Goal: Transaction & Acquisition: Subscribe to service/newsletter

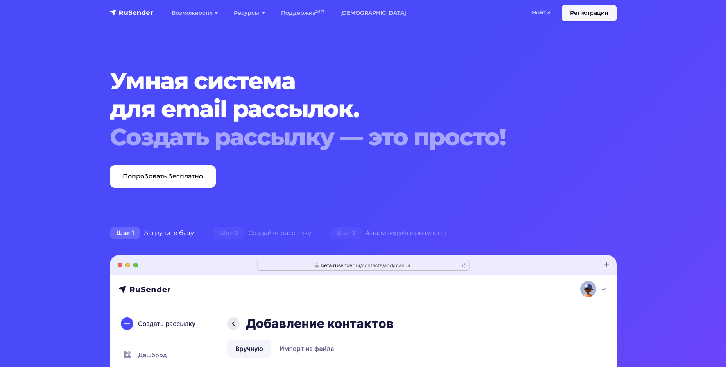
click at [588, 11] on link "Регистрация" at bounding box center [589, 13] width 55 height 17
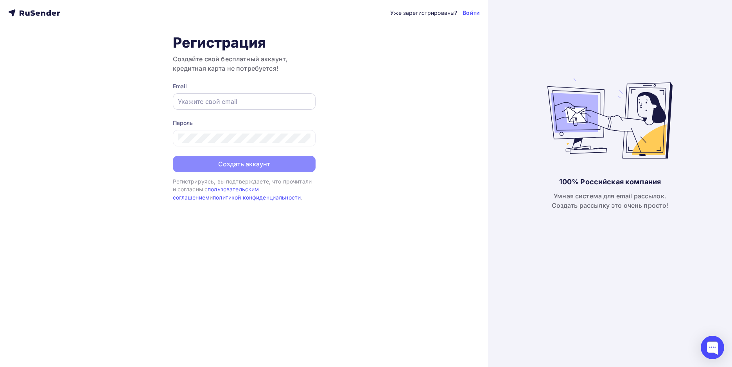
drag, startPoint x: 228, startPoint y: 113, endPoint x: 228, endPoint y: 107, distance: 5.9
click at [228, 112] on form "Email Пароль Создать аккаунт" at bounding box center [244, 127] width 143 height 90
click at [228, 106] on div at bounding box center [244, 101] width 143 height 16
click at [227, 100] on input "text" at bounding box center [244, 101] width 132 height 9
type input "[PERSON_NAME][EMAIL_ADDRESS][DOMAIN_NAME]"
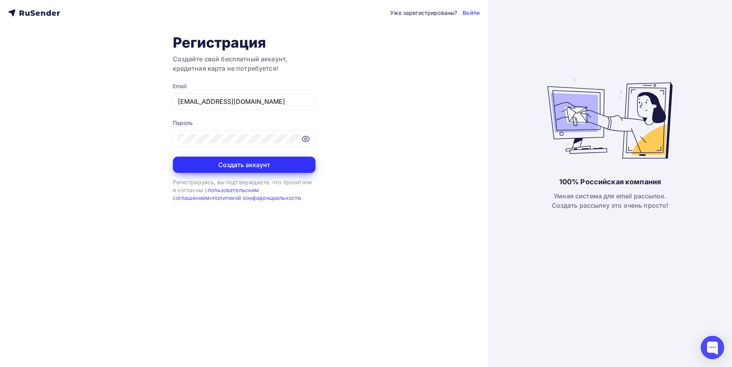
click at [242, 159] on button "Создать аккаунт" at bounding box center [244, 165] width 143 height 16
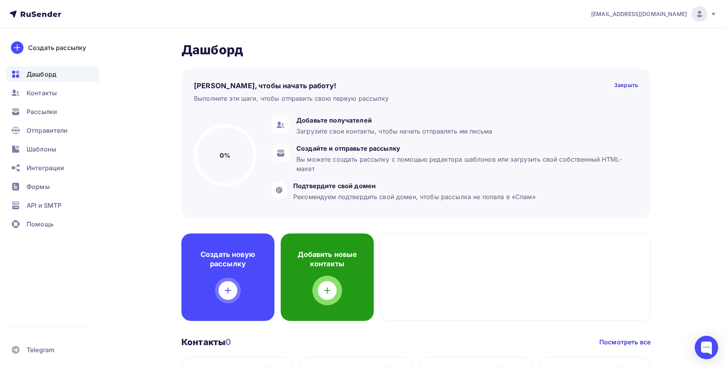
click at [343, 285] on div "Добавить новые контакты" at bounding box center [327, 278] width 93 height 88
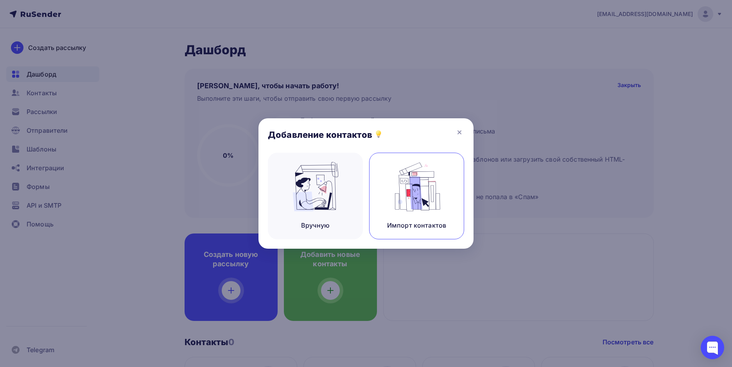
click at [396, 200] on img at bounding box center [416, 186] width 52 height 49
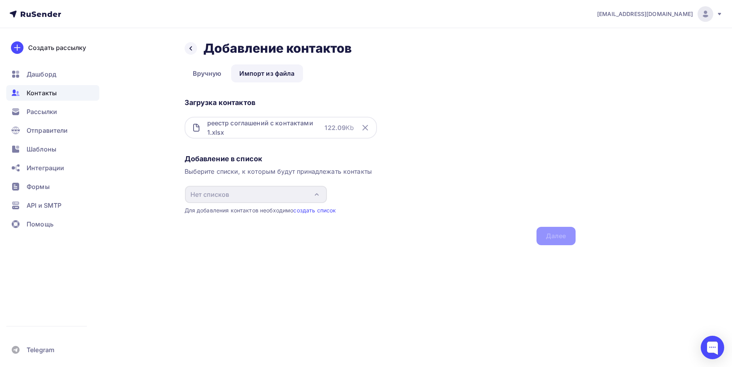
click at [560, 229] on div "Добавление в список Выберите списки, к которым будут принадлежать контакты Нет …" at bounding box center [379, 198] width 391 height 94
click at [251, 129] on div "реестр соглашений с контактами 1.xlsx" at bounding box center [266, 127] width 118 height 19
click at [214, 75] on link "Вручную" at bounding box center [206, 73] width 45 height 18
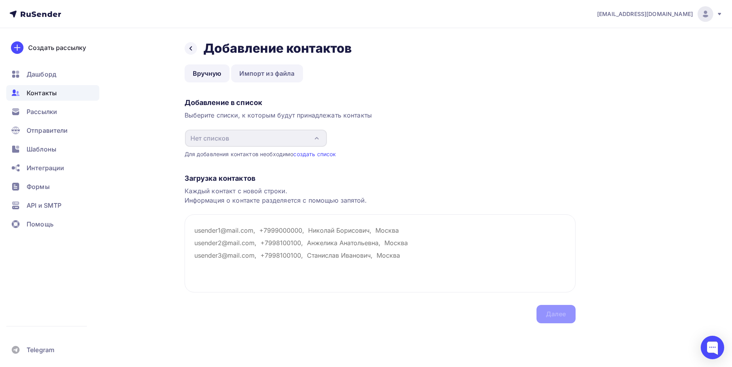
click at [263, 70] on link "Импорт из файла" at bounding box center [267, 73] width 72 height 18
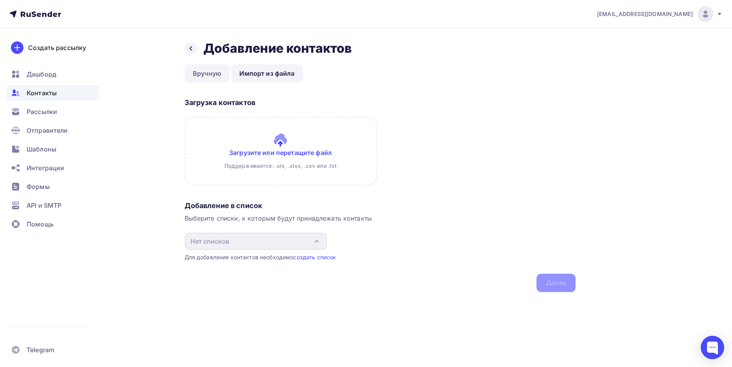
click at [202, 70] on link "Вручную" at bounding box center [206, 73] width 45 height 18
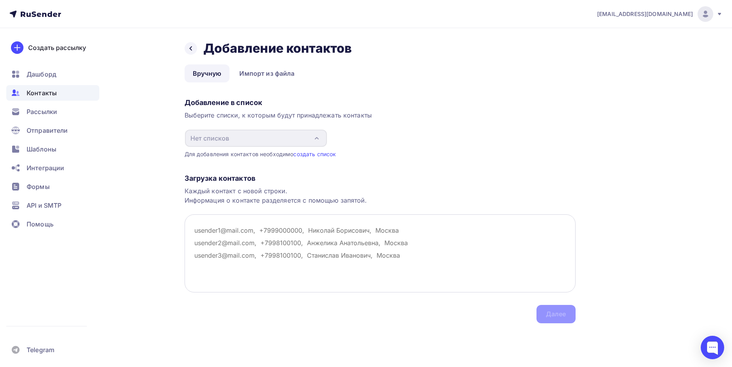
click at [259, 235] on textarea at bounding box center [379, 254] width 391 height 78
paste textarea "kamwaproject@gmail.com commdirector@germesperm.ru info@duray.ru, pr@duray.ru an…"
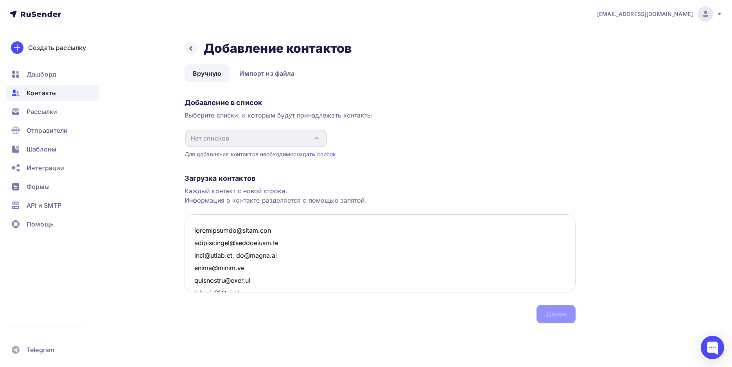
scroll to position [1443, 0]
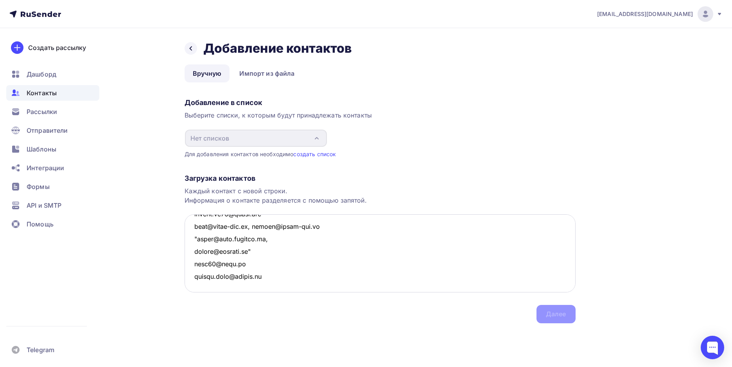
click at [197, 236] on textarea at bounding box center [379, 254] width 391 height 78
click at [251, 251] on textarea at bounding box center [379, 254] width 391 height 78
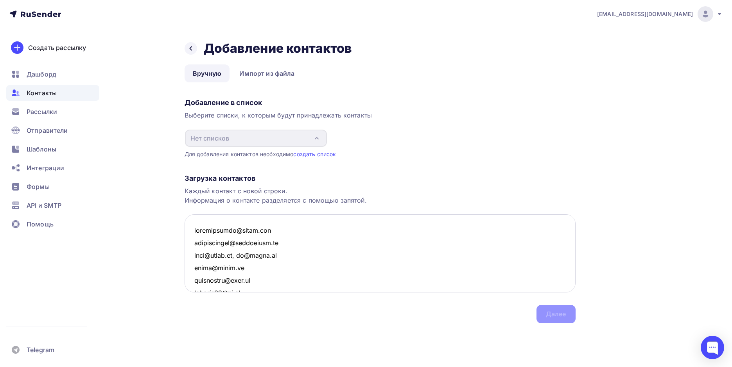
click at [193, 231] on textarea at bounding box center [379, 254] width 391 height 78
click at [278, 233] on textarea at bounding box center [379, 254] width 391 height 78
click at [274, 232] on textarea at bounding box center [379, 254] width 391 height 78
click at [272, 232] on textarea at bounding box center [379, 254] width 391 height 78
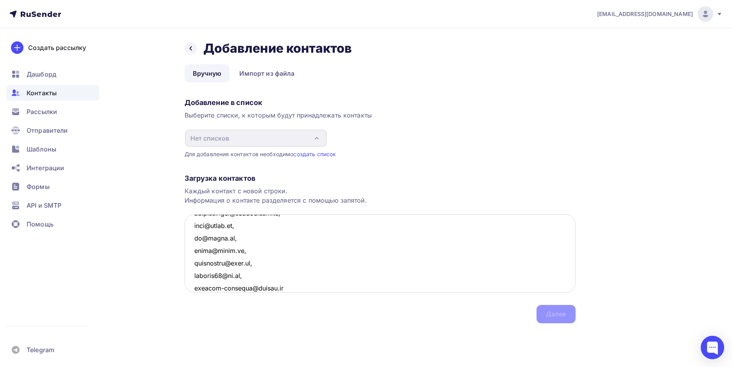
click at [244, 279] on textarea at bounding box center [379, 254] width 391 height 78
click at [291, 286] on textarea at bounding box center [379, 254] width 391 height 78
click at [277, 289] on textarea at bounding box center [379, 254] width 391 height 78
click at [276, 288] on textarea at bounding box center [379, 254] width 391 height 78
paste textarea ","
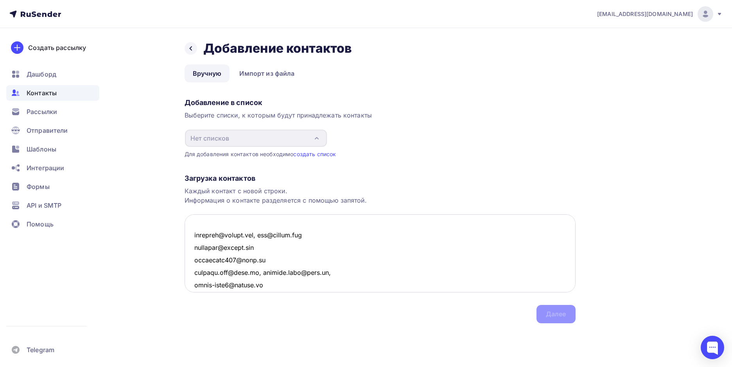
scroll to position [69, 0]
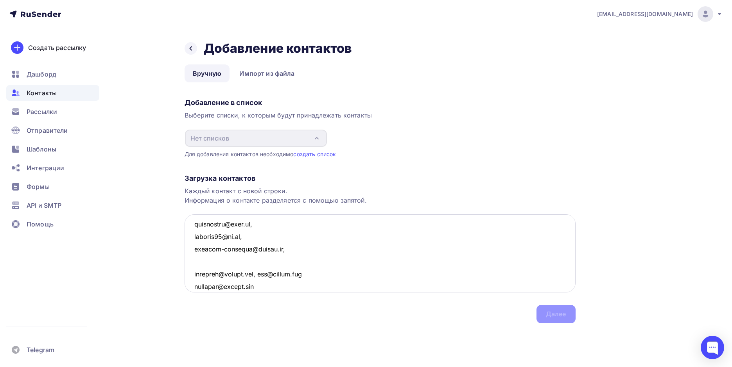
click at [268, 262] on textarea at bounding box center [379, 254] width 391 height 78
drag, startPoint x: 260, startPoint y: 274, endPoint x: 185, endPoint y: 279, distance: 75.3
click at [185, 279] on textarea at bounding box center [379, 254] width 391 height 78
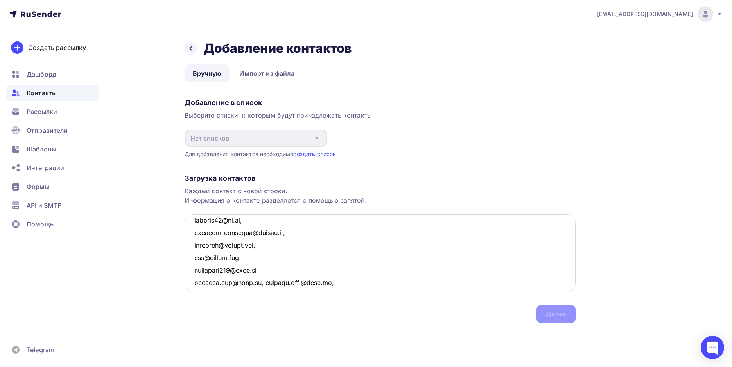
scroll to position [124, 0]
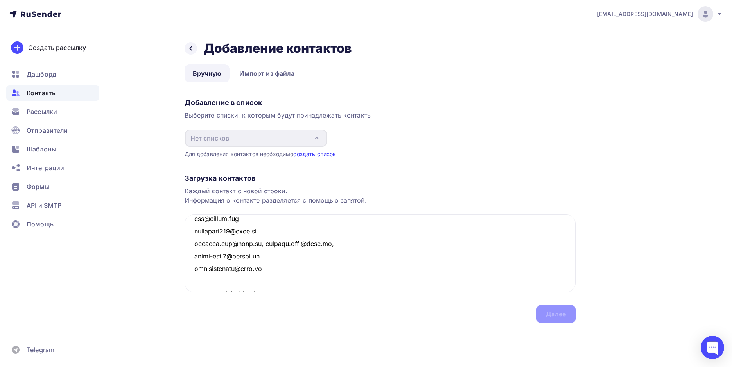
type textarea "kamwaproject@gmail.com, commdirector@germesperm.ru, info@duray.ru, pr@duray.ru,…"
click at [316, 155] on link "создать список" at bounding box center [314, 154] width 43 height 7
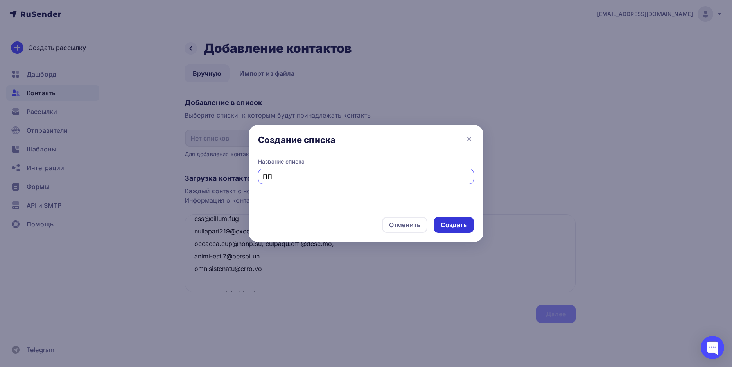
type input "ПП"
click at [468, 231] on div "Создать" at bounding box center [453, 225] width 40 height 16
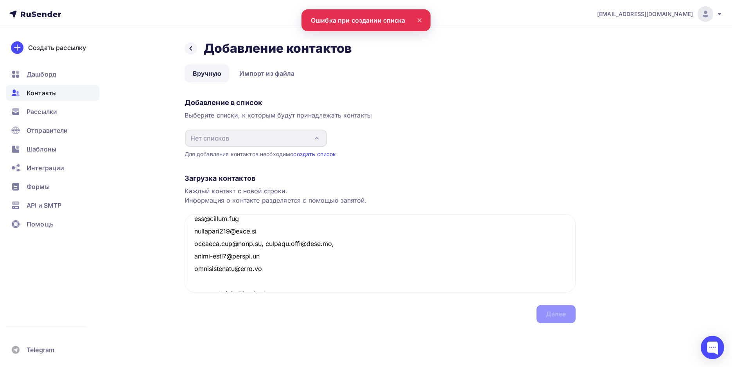
click at [307, 152] on link "создать список" at bounding box center [314, 154] width 43 height 7
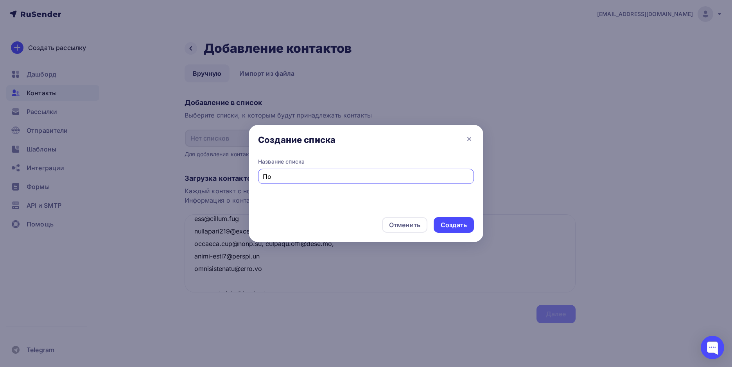
type input "П"
type input "Реестр"
click at [446, 231] on div "Создать" at bounding box center [453, 225] width 40 height 16
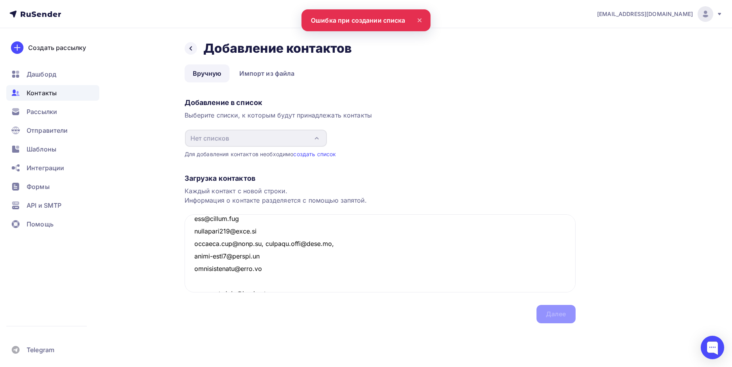
click at [377, 21] on nav "a.pasynkova@permtpp.ru Аккаунт Тарифы Выйти Создать рассылку Дашборд Контакты Р…" at bounding box center [366, 14] width 732 height 28
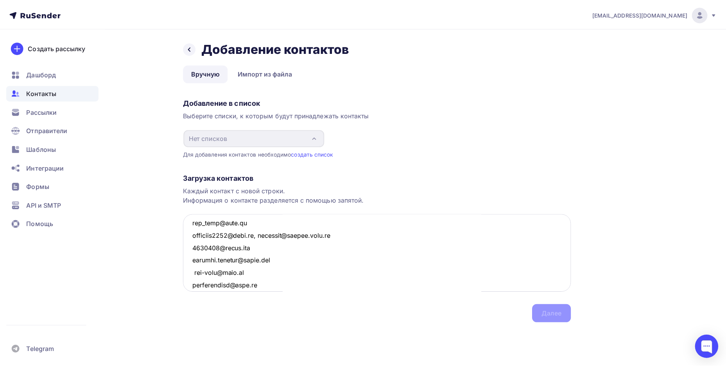
scroll to position [281, 0]
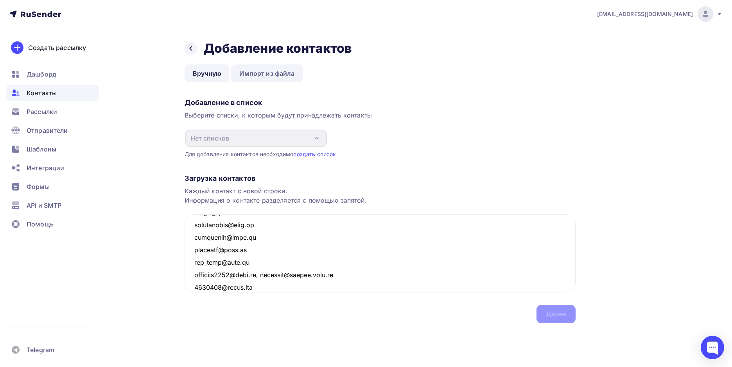
click at [251, 73] on link "Импорт из файла" at bounding box center [267, 73] width 72 height 18
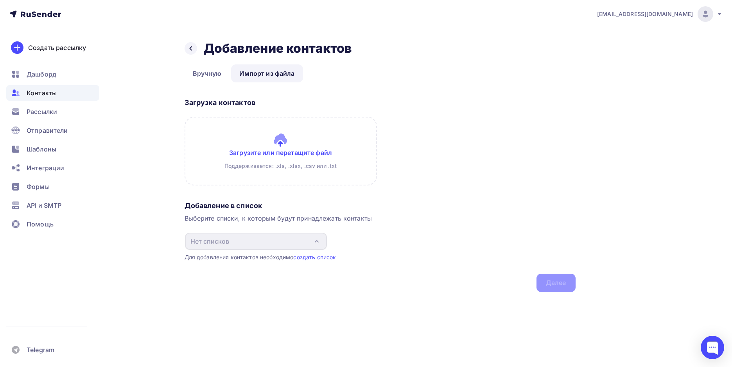
click at [277, 153] on input "file" at bounding box center [280, 151] width 192 height 69
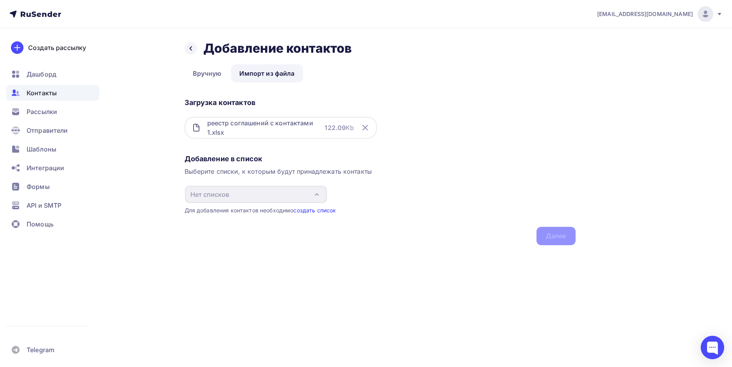
click at [301, 212] on link "создать список" at bounding box center [314, 210] width 43 height 7
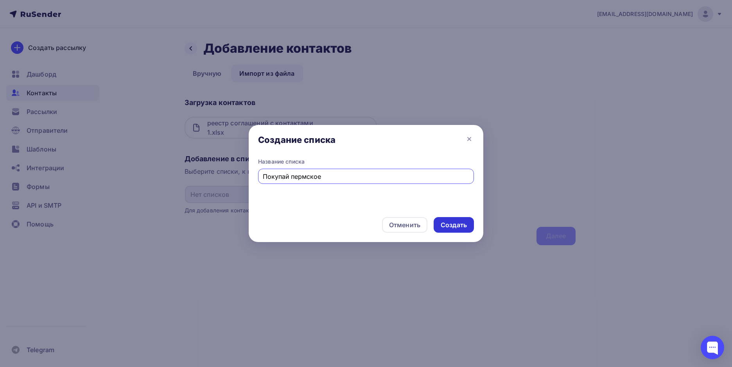
type input "Покупай пермское"
click at [462, 226] on div "Создать" at bounding box center [453, 225] width 26 height 9
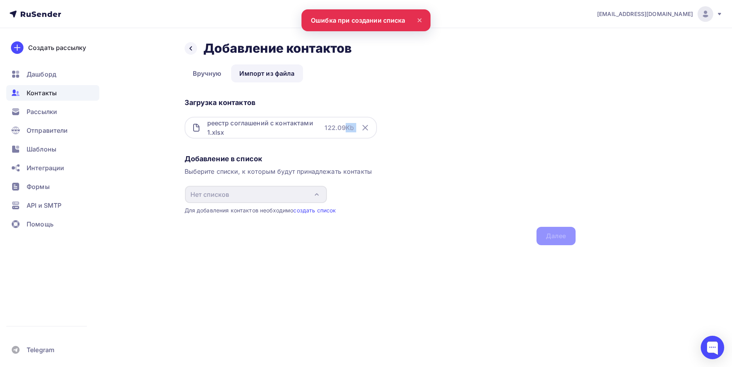
drag, startPoint x: 357, startPoint y: 126, endPoint x: 362, endPoint y: 128, distance: 5.1
click at [362, 128] on div "реестр соглашений с контактами 1.xlsx 122.09 Kb" at bounding box center [280, 128] width 192 height 22
click at [362, 129] on icon at bounding box center [364, 127] width 9 height 9
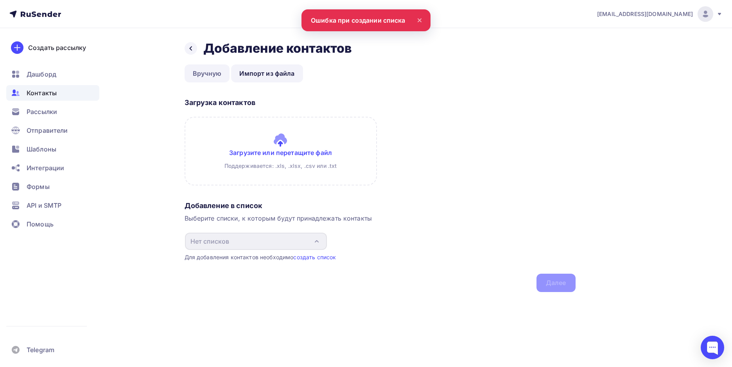
click at [202, 75] on link "Вручную" at bounding box center [206, 73] width 45 height 18
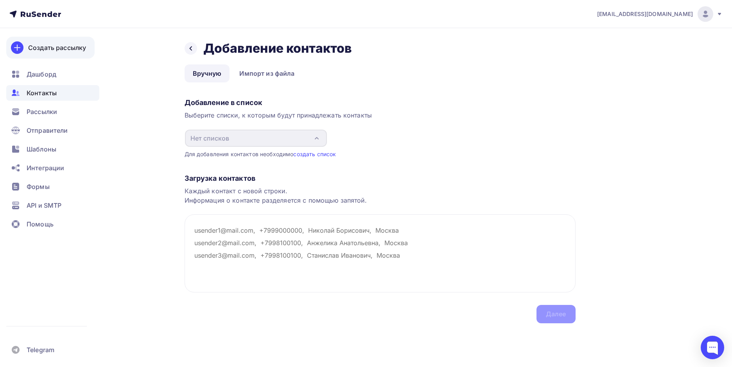
click at [50, 46] on div "Создать рассылку" at bounding box center [57, 47] width 58 height 9
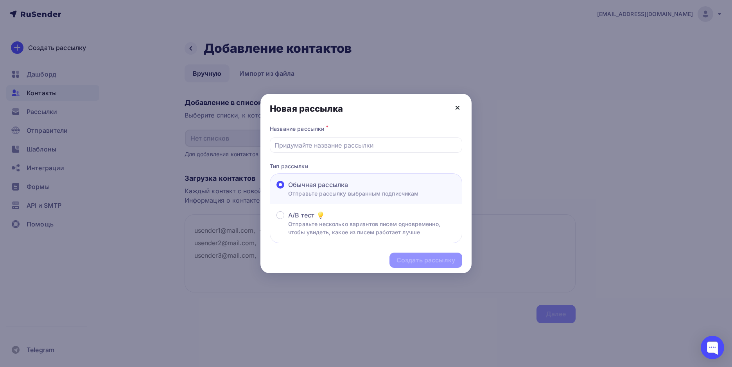
click at [460, 105] on icon at bounding box center [457, 107] width 9 height 9
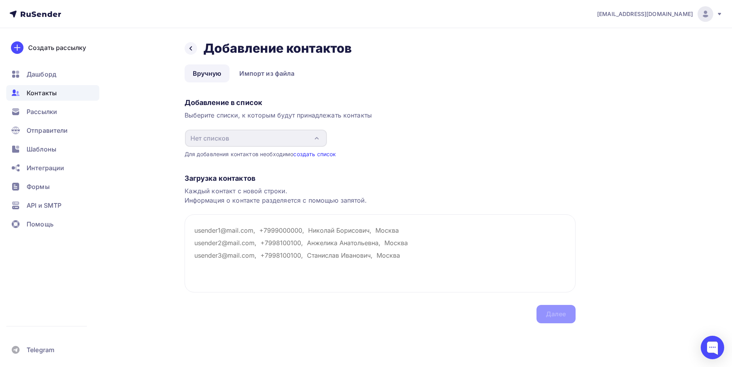
click at [315, 152] on link "создать список" at bounding box center [314, 154] width 43 height 7
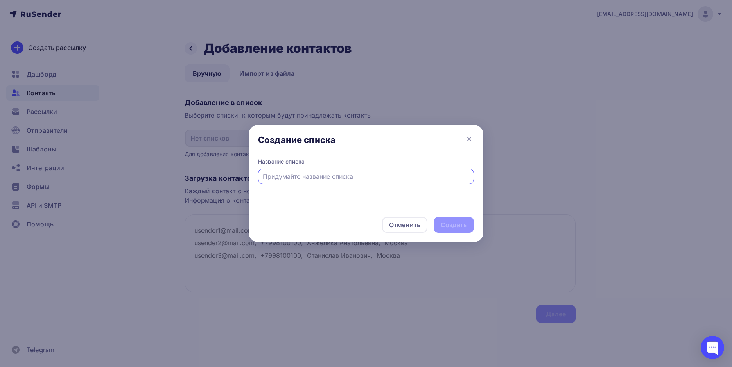
click at [325, 181] on input "text" at bounding box center [366, 176] width 207 height 9
type input "пп"
click at [453, 222] on div "Создать" at bounding box center [453, 225] width 26 height 9
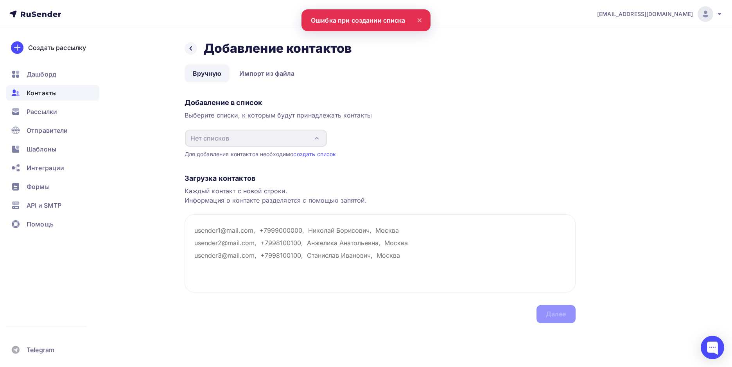
click at [717, 10] on div "[PERSON_NAME][EMAIL_ADDRESS][DOMAIN_NAME]" at bounding box center [659, 14] width 125 height 16
click at [637, 47] on link "[DEMOGRAPHIC_DATA]" at bounding box center [651, 50] width 131 height 16
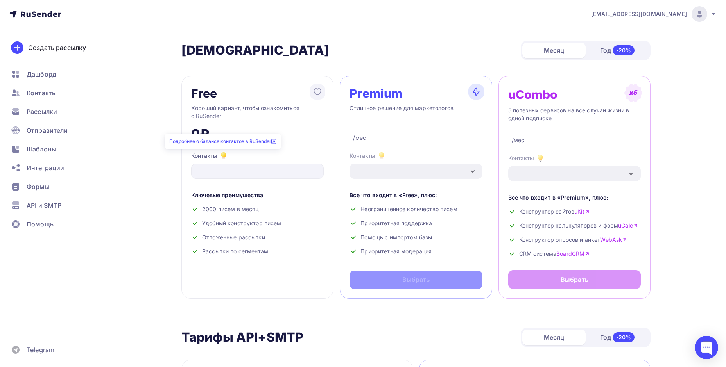
click at [221, 156] on icon at bounding box center [223, 155] width 9 height 9
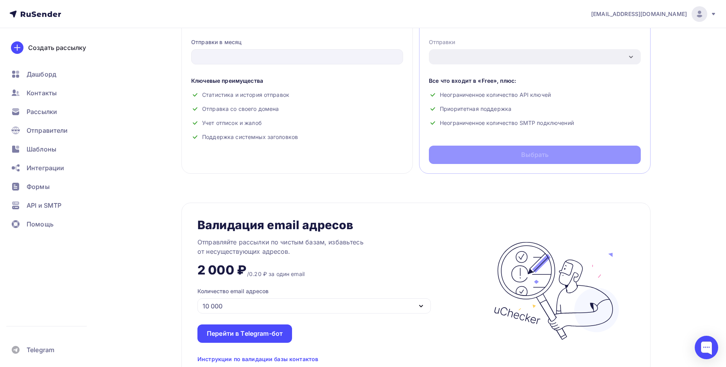
scroll to position [430, 0]
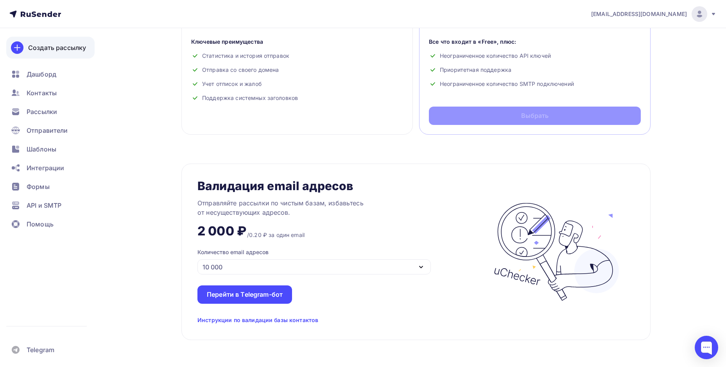
click at [48, 43] on link "Создать рассылку" at bounding box center [50, 48] width 88 height 22
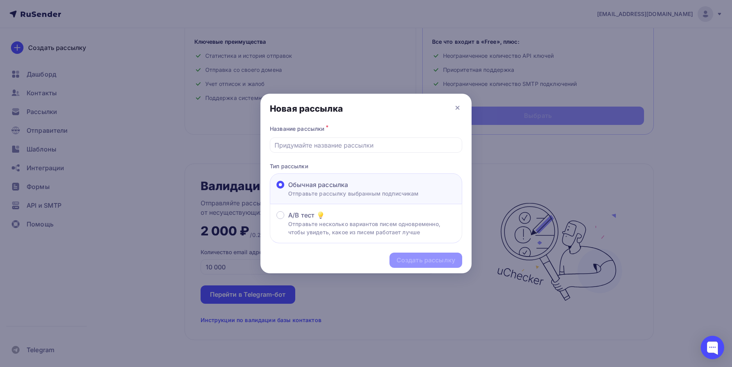
click at [514, 175] on div at bounding box center [366, 183] width 732 height 367
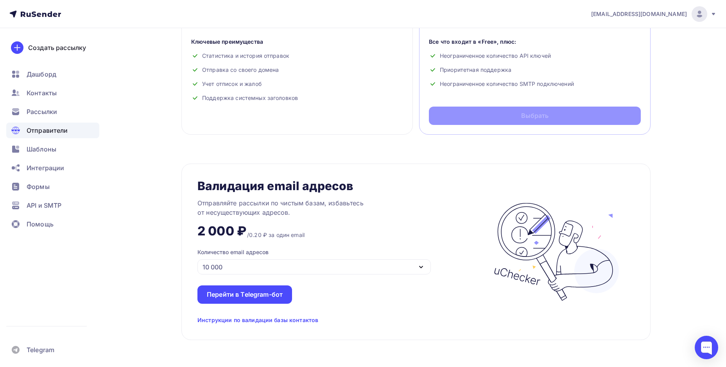
click at [23, 129] on div "Отправители" at bounding box center [52, 131] width 93 height 16
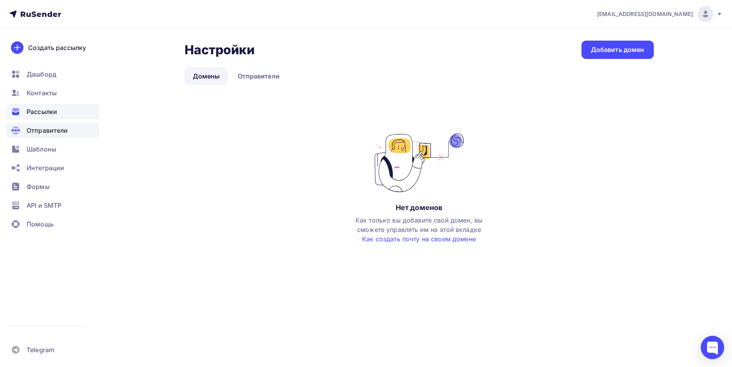
click at [41, 109] on span "Рассылки" at bounding box center [42, 111] width 30 height 9
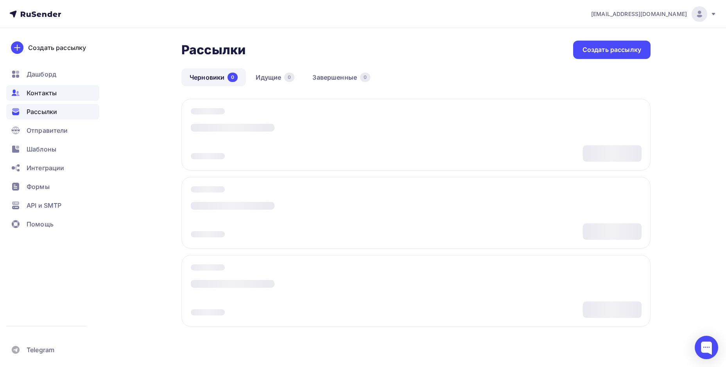
click at [43, 92] on span "Контакты" at bounding box center [42, 92] width 30 height 9
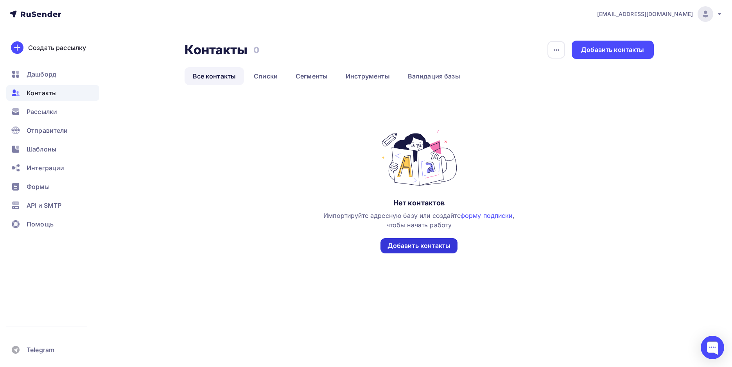
click at [437, 247] on div "Добавить контакты" at bounding box center [418, 246] width 63 height 9
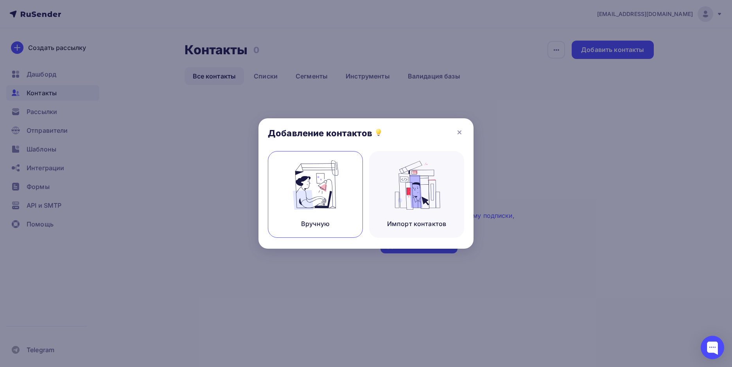
click at [321, 193] on img at bounding box center [315, 185] width 52 height 49
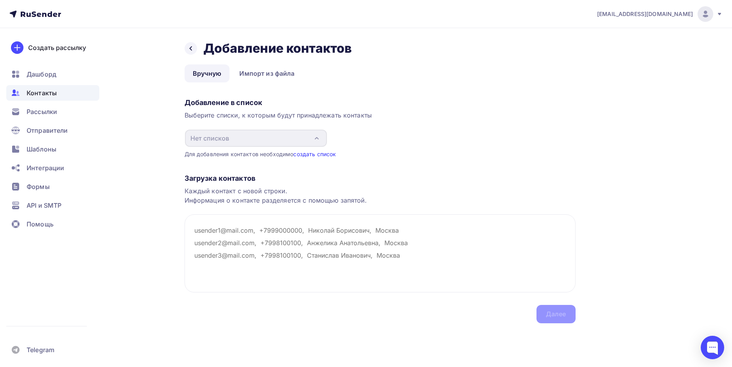
click at [311, 156] on link "создать список" at bounding box center [314, 154] width 43 height 7
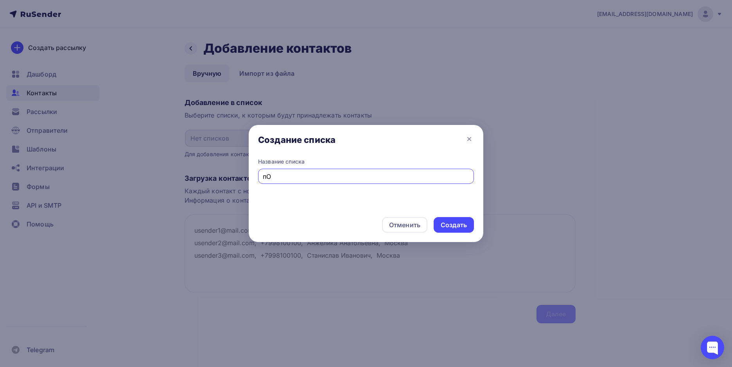
type input "п"
type input "Покупай пермское"
click at [453, 224] on div "Создать" at bounding box center [453, 225] width 26 height 9
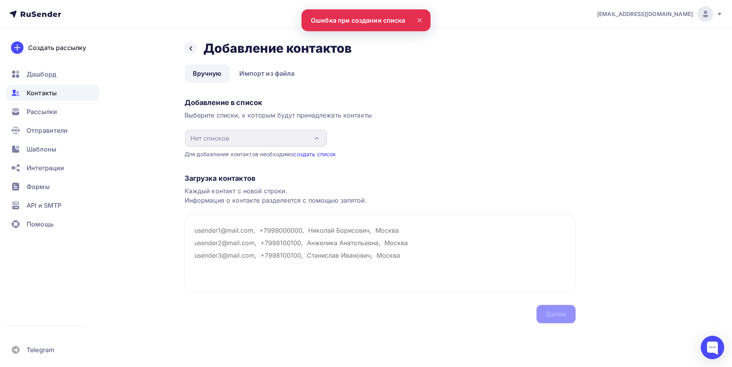
click at [305, 154] on link "создать список" at bounding box center [314, 154] width 43 height 7
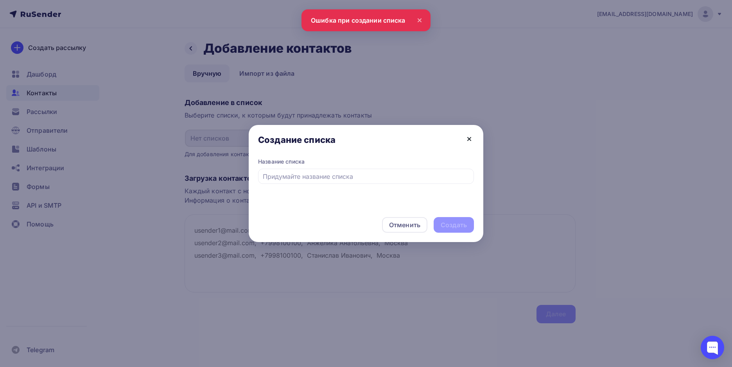
click at [466, 142] on icon at bounding box center [468, 138] width 9 height 9
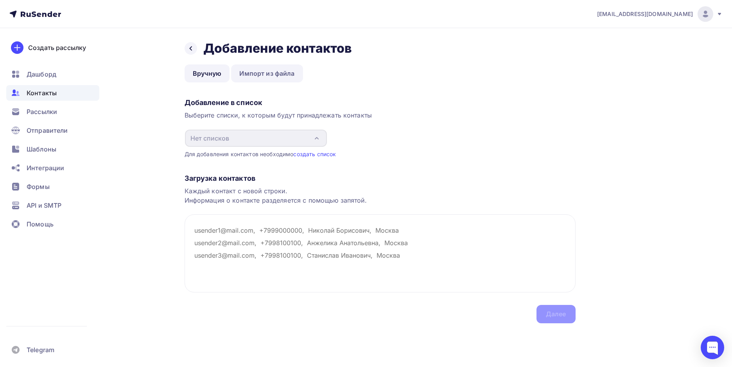
click at [255, 66] on link "Импорт из файла" at bounding box center [267, 73] width 72 height 18
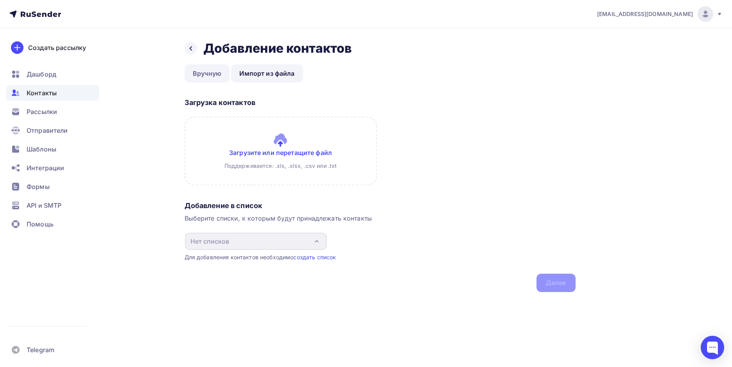
drag, startPoint x: 206, startPoint y: 65, endPoint x: 207, endPoint y: 73, distance: 7.9
click at [206, 66] on link "Вручную" at bounding box center [206, 73] width 45 height 18
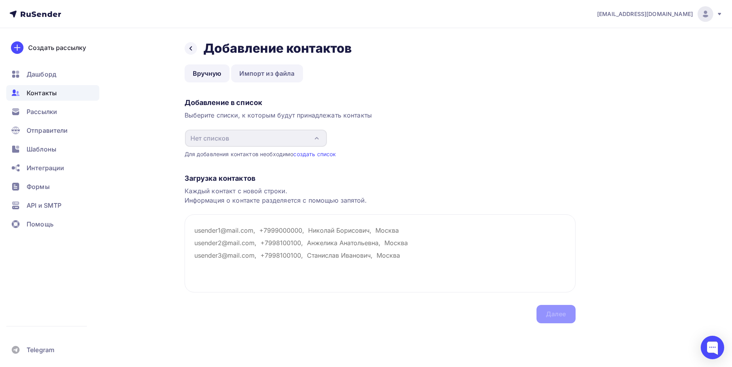
click at [277, 78] on link "Импорт из файла" at bounding box center [267, 73] width 72 height 18
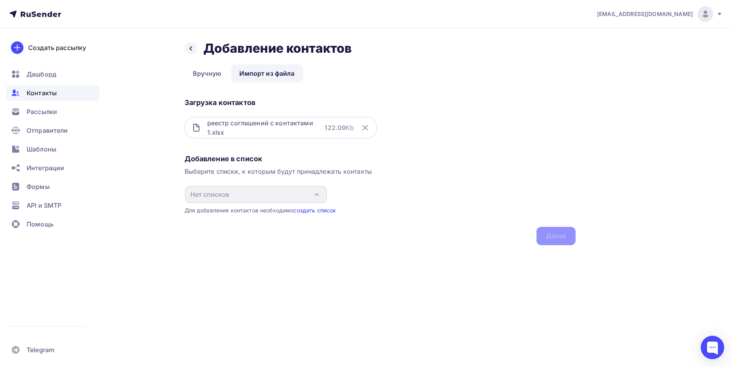
click at [307, 209] on link "создать список" at bounding box center [314, 210] width 43 height 7
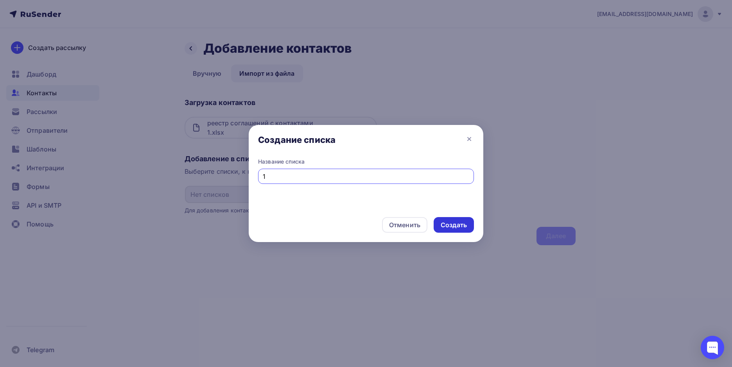
type input "1"
click at [452, 227] on div "Создать" at bounding box center [453, 225] width 26 height 9
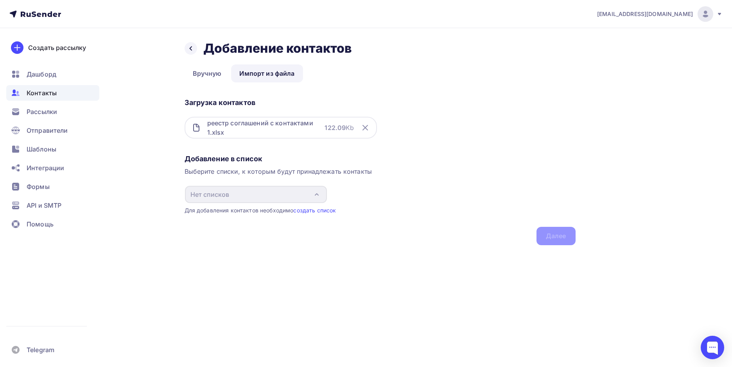
click at [714, 9] on div "[PERSON_NAME][EMAIL_ADDRESS][DOMAIN_NAME]" at bounding box center [659, 14] width 125 height 16
click at [618, 74] on span "Выйти" at bounding box center [615, 71] width 20 height 9
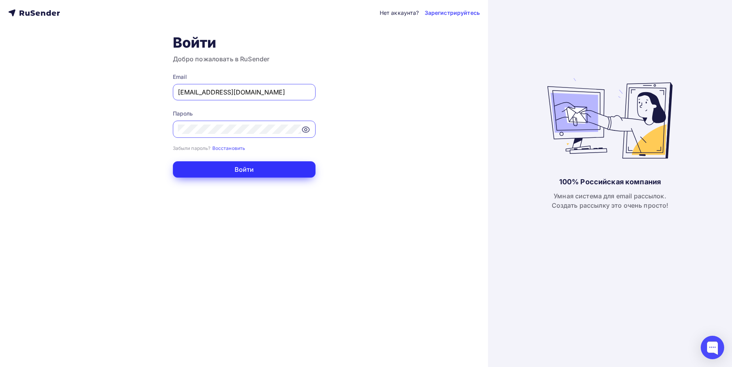
click at [256, 174] on button "Войти" at bounding box center [244, 169] width 143 height 16
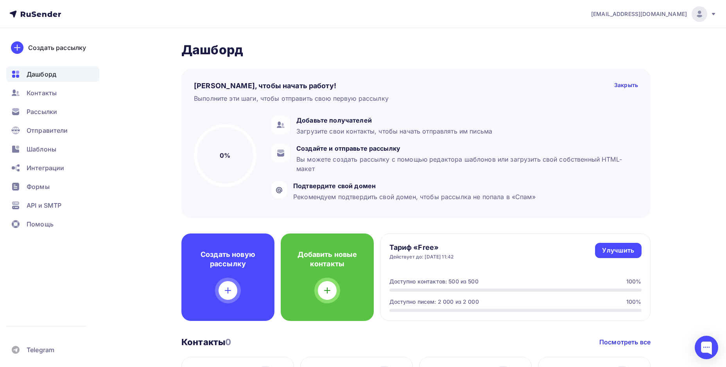
scroll to position [39, 0]
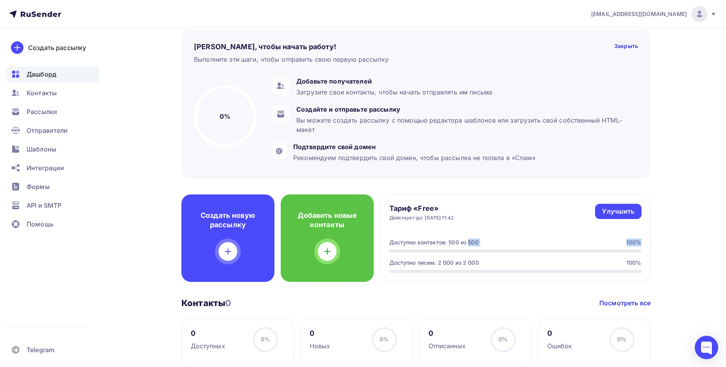
drag, startPoint x: 451, startPoint y: 245, endPoint x: 487, endPoint y: 293, distance: 60.2
click at [491, 249] on div "Доступно контактов: 500 из 500 100%" at bounding box center [515, 246] width 252 height 14
click at [485, 294] on div "Дашборд Дашборд Пару шагов, чтобы начать работу! Закрыть Выполните эти шаги, чт…" at bounding box center [415, 314] width 469 height 623
click at [43, 97] on span "Контакты" at bounding box center [42, 92] width 30 height 9
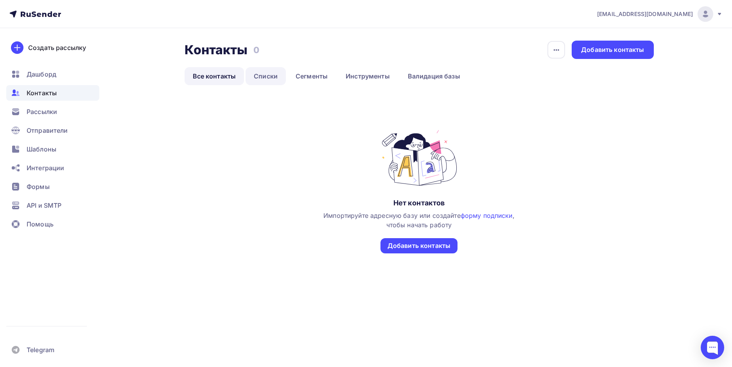
click at [267, 75] on link "Списки" at bounding box center [265, 76] width 40 height 18
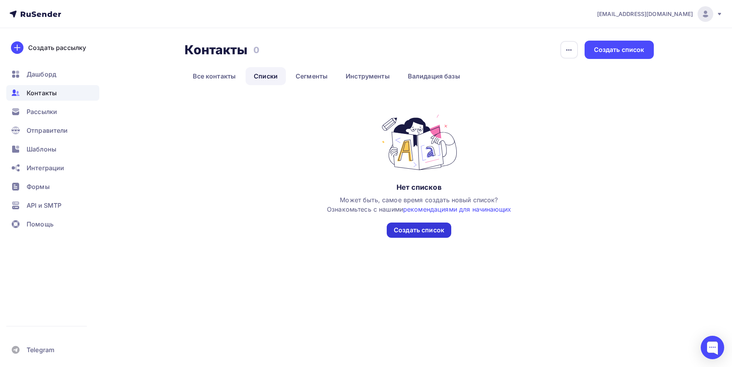
click at [422, 228] on div "Создать список" at bounding box center [419, 230] width 50 height 9
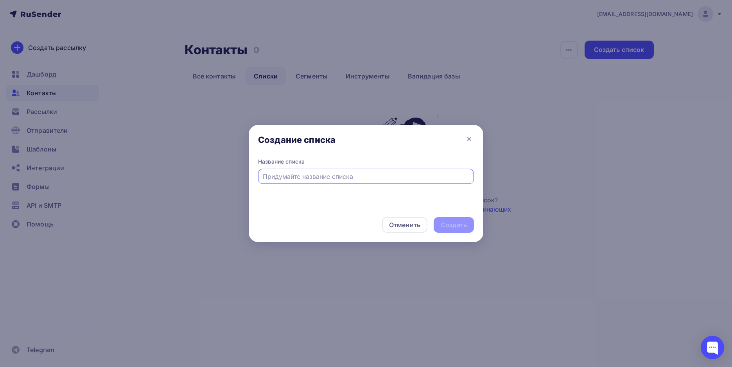
click at [368, 181] on input "text" at bounding box center [366, 176] width 207 height 9
type input "пп"
click at [453, 231] on div "Создать" at bounding box center [453, 225] width 40 height 16
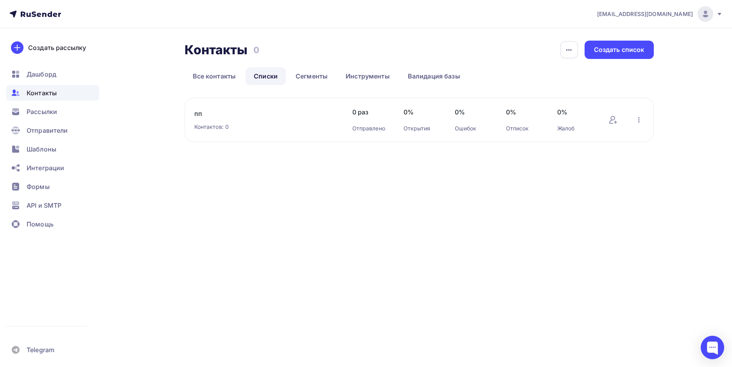
click at [216, 125] on div "Контактов: 0" at bounding box center [265, 127] width 142 height 8
click at [216, 123] on div "Контактов: 0" at bounding box center [265, 127] width 142 height 8
click at [615, 115] on div "Добавить контакты в список" at bounding box center [609, 105] width 77 height 20
click at [615, 122] on icon at bounding box center [615, 122] width 0 height 2
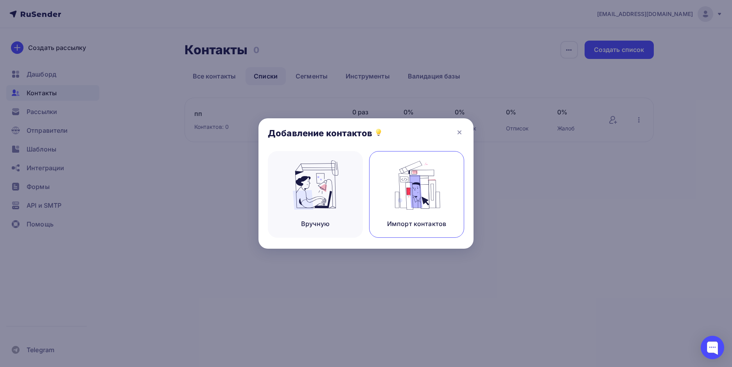
click at [402, 195] on img at bounding box center [416, 185] width 52 height 49
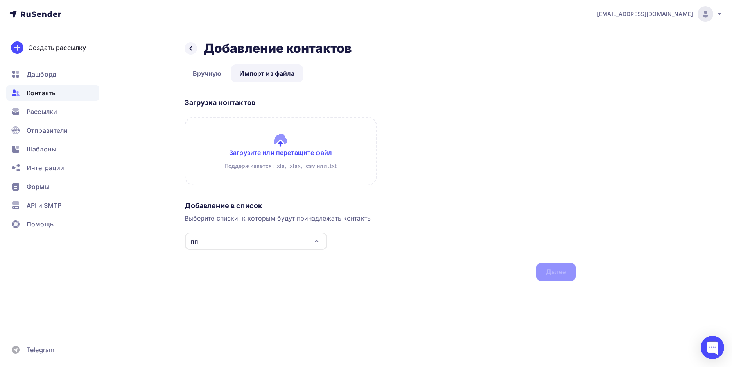
click at [263, 142] on input "file" at bounding box center [280, 151] width 192 height 69
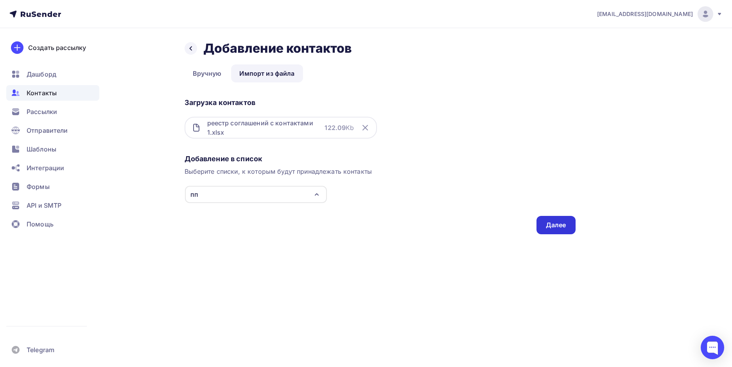
click at [567, 225] on div "Далее" at bounding box center [555, 225] width 39 height 18
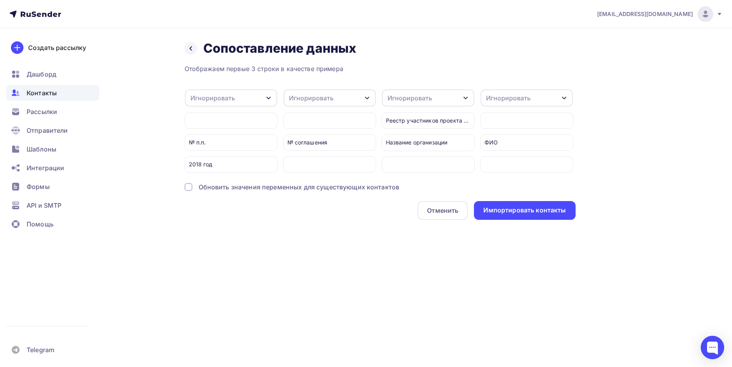
drag, startPoint x: 297, startPoint y: 173, endPoint x: 329, endPoint y: 175, distance: 32.5
click at [329, 173] on div "Игнорировать Игнорировать Email Имя Телефон Создать поле № п.п. 2018 год Игнори…" at bounding box center [379, 131] width 391 height 84
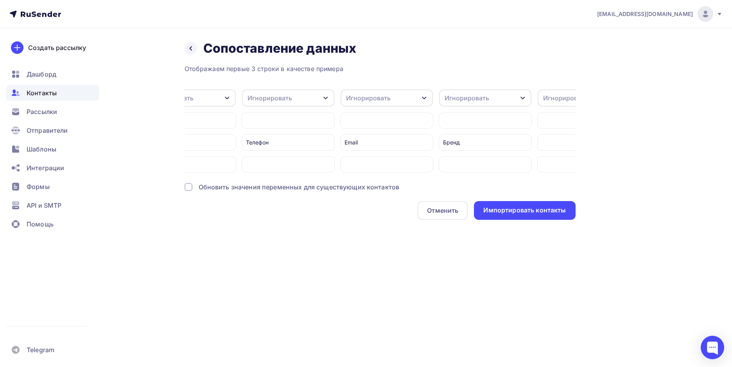
scroll to position [0, 436]
click at [420, 99] on div "Игнорировать" at bounding box center [386, 97] width 92 height 17
click at [377, 123] on div "Email" at bounding box center [371, 123] width 45 height 9
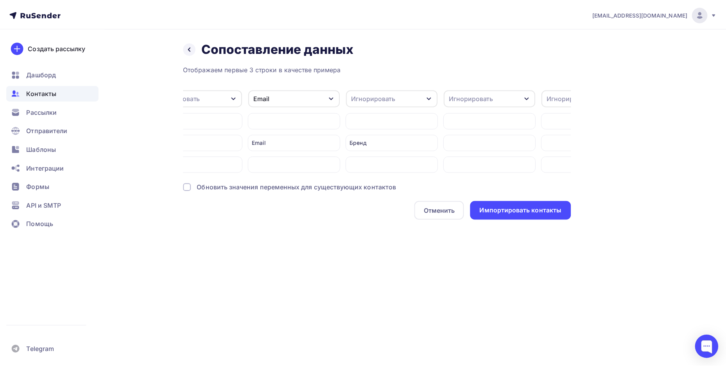
scroll to position [0, 589]
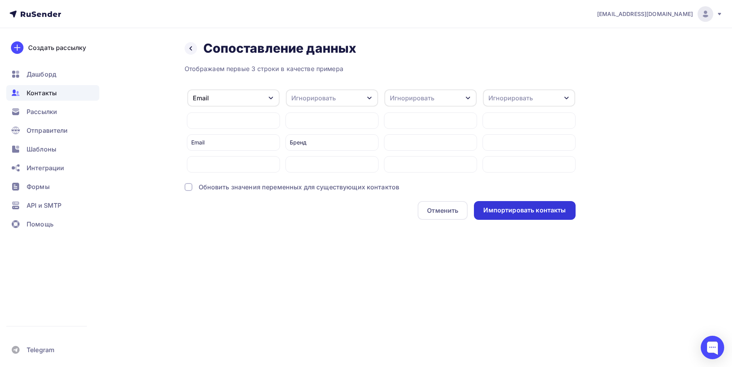
click at [521, 215] on div "Импортировать контакты" at bounding box center [524, 210] width 82 height 9
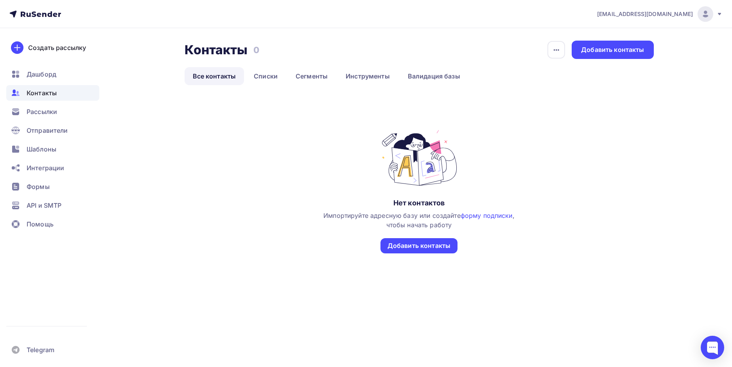
click at [39, 91] on span "Контакты" at bounding box center [42, 92] width 30 height 9
click at [272, 73] on link "Списки" at bounding box center [265, 76] width 40 height 18
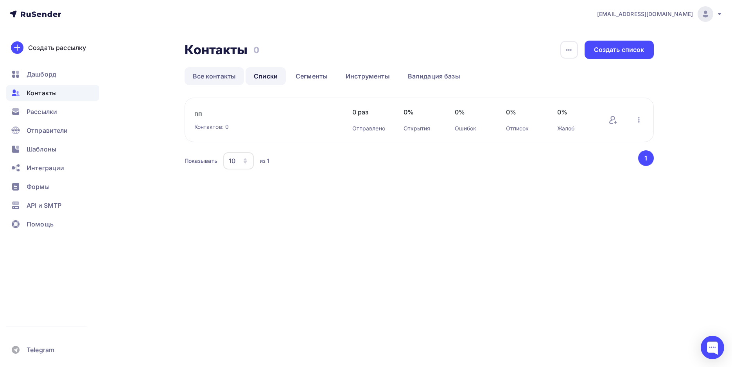
click at [222, 76] on link "Все контакты" at bounding box center [214, 76] width 60 height 18
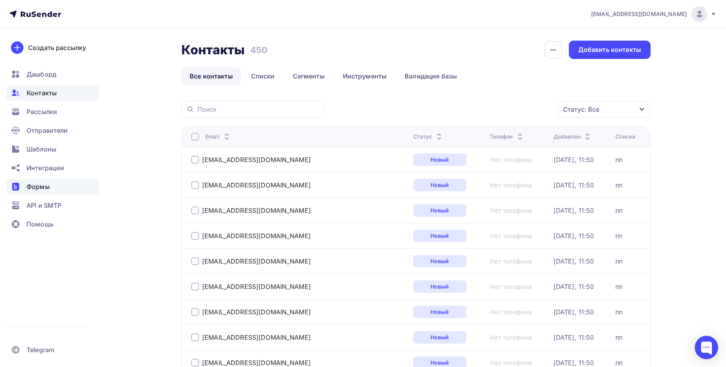
click at [96, 182] on div "Формы" at bounding box center [52, 187] width 93 height 16
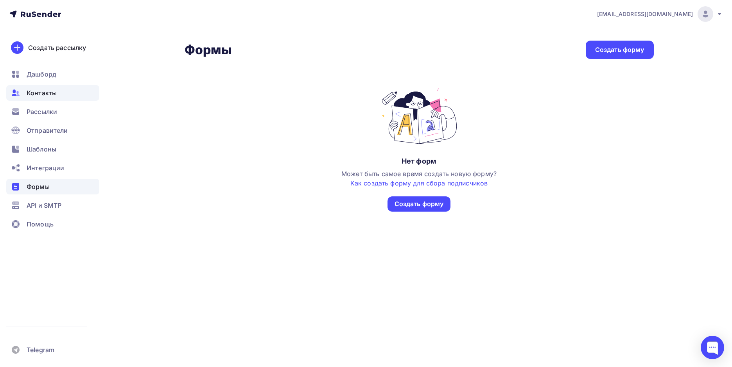
click at [49, 97] on span "Контакты" at bounding box center [42, 92] width 30 height 9
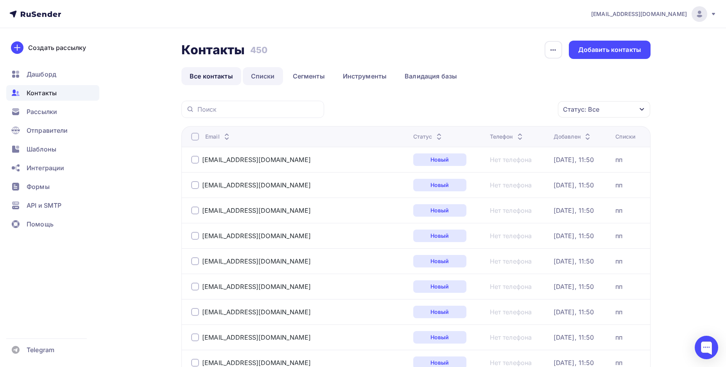
click at [254, 73] on link "Списки" at bounding box center [263, 76] width 40 height 18
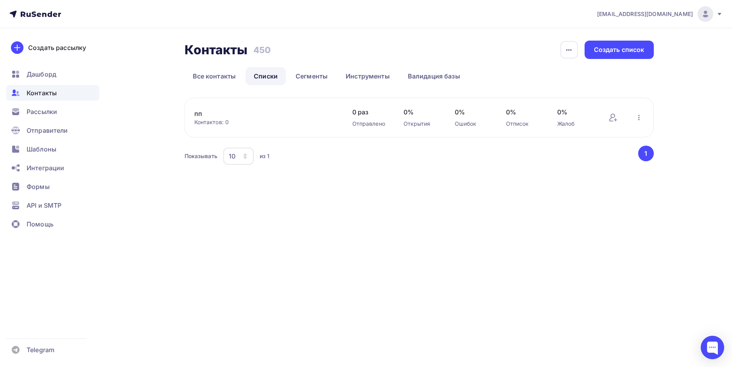
click at [197, 114] on link "пп" at bounding box center [260, 113] width 133 height 9
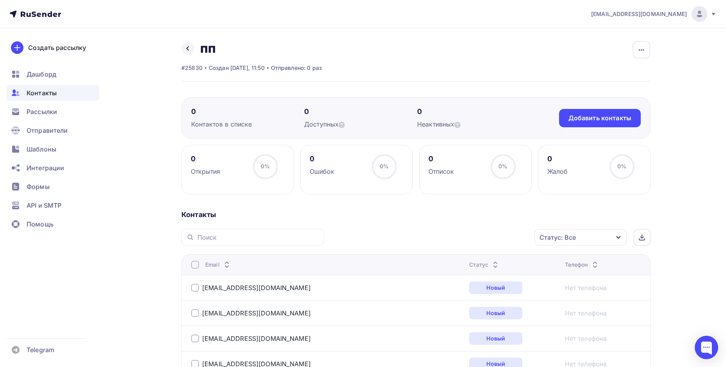
scroll to position [39, 0]
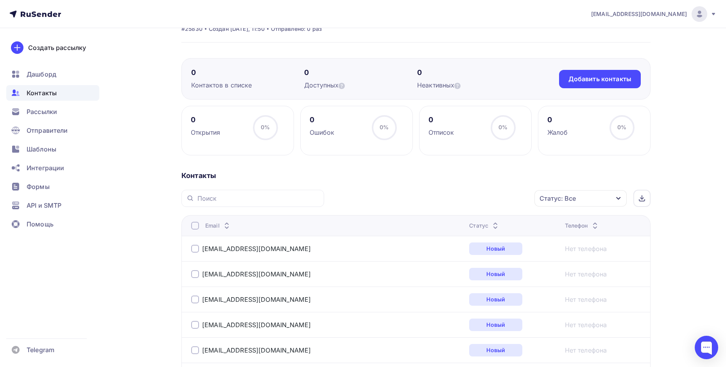
click at [560, 200] on div "Статус: Все" at bounding box center [557, 198] width 36 height 9
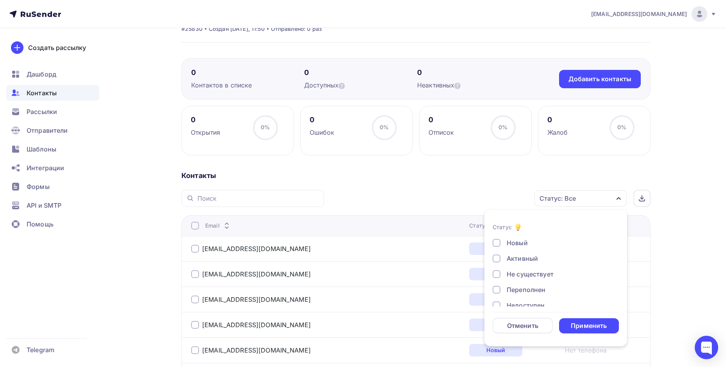
click at [516, 258] on div "Активный" at bounding box center [521, 258] width 31 height 9
click at [589, 331] on div "Применить" at bounding box center [589, 326] width 60 height 15
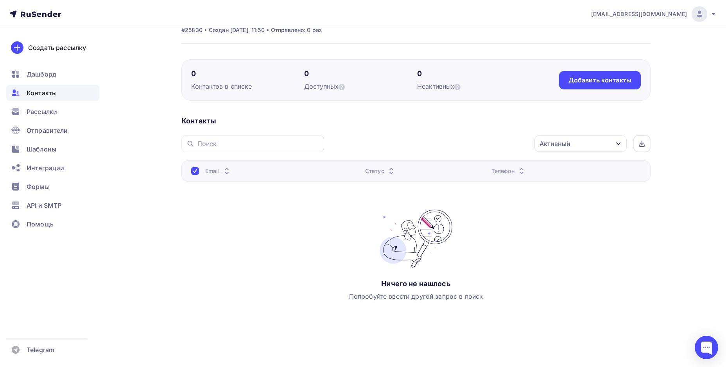
scroll to position [0, 0]
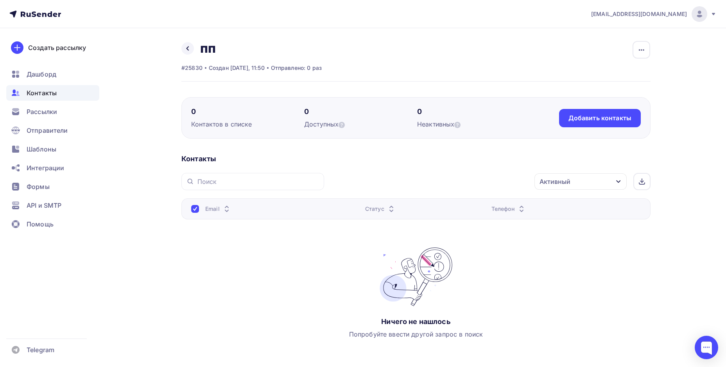
click at [561, 183] on div "Активный" at bounding box center [554, 181] width 31 height 9
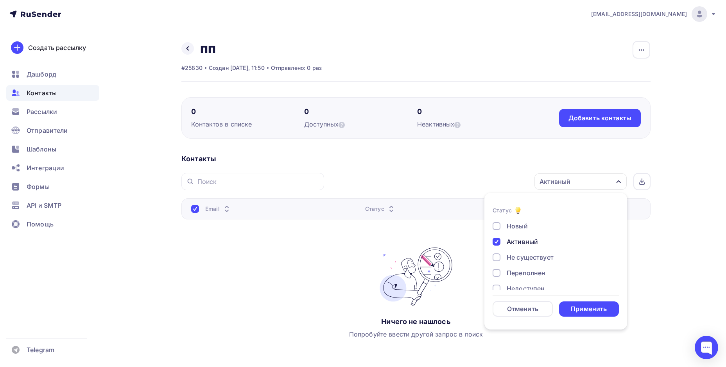
click at [507, 224] on div "Новый" at bounding box center [516, 226] width 21 height 9
click at [515, 245] on div "Активный" at bounding box center [521, 241] width 31 height 9
click at [591, 308] on div "Применить" at bounding box center [589, 309] width 36 height 9
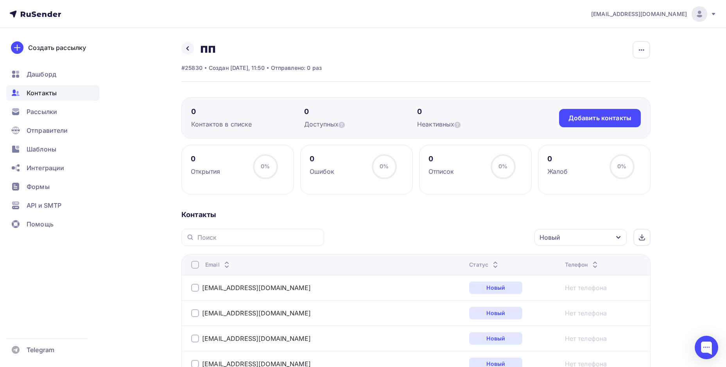
click at [578, 237] on div "Новый" at bounding box center [580, 237] width 92 height 16
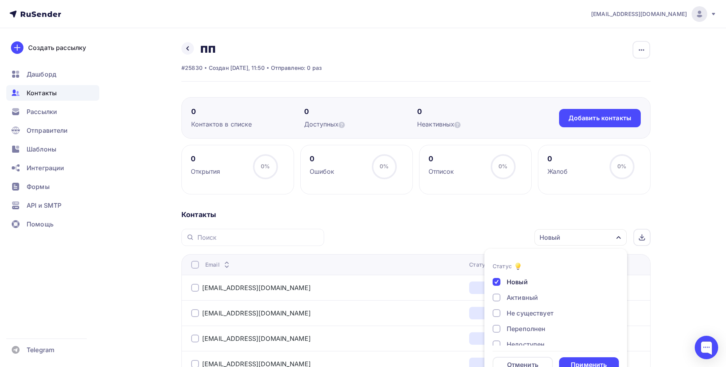
scroll to position [18, 0]
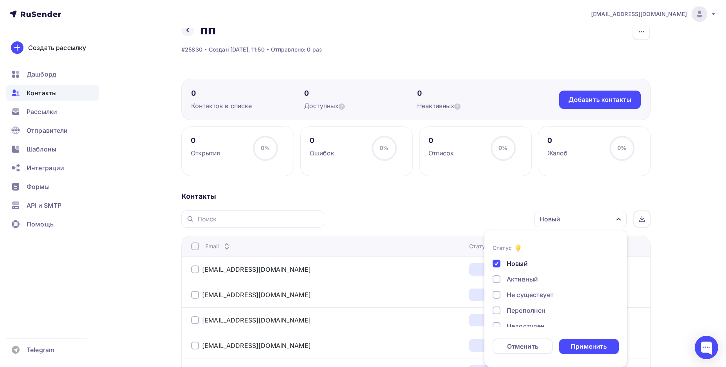
click at [517, 296] on div "Не существует" at bounding box center [529, 294] width 47 height 9
click at [518, 267] on div "Новый" at bounding box center [516, 263] width 21 height 9
drag, startPoint x: 588, startPoint y: 343, endPoint x: 650, endPoint y: 321, distance: 65.1
click at [588, 343] on div "Применить" at bounding box center [589, 346] width 36 height 9
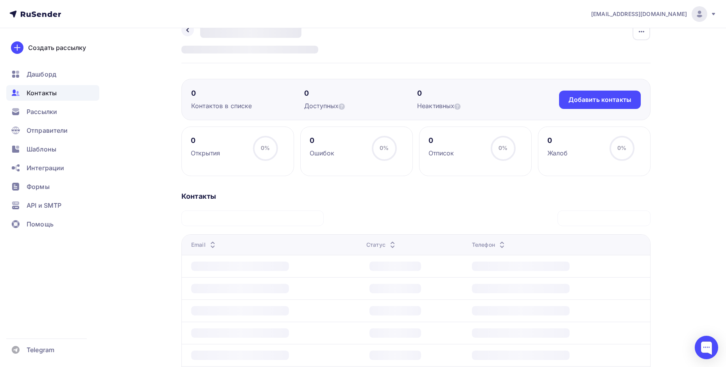
scroll to position [0, 0]
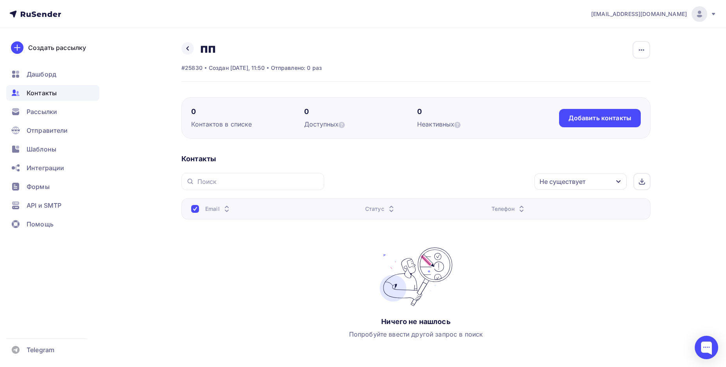
click at [570, 185] on div "Не существует" at bounding box center [562, 181] width 46 height 9
click at [514, 228] on div "Новый" at bounding box center [516, 226] width 21 height 9
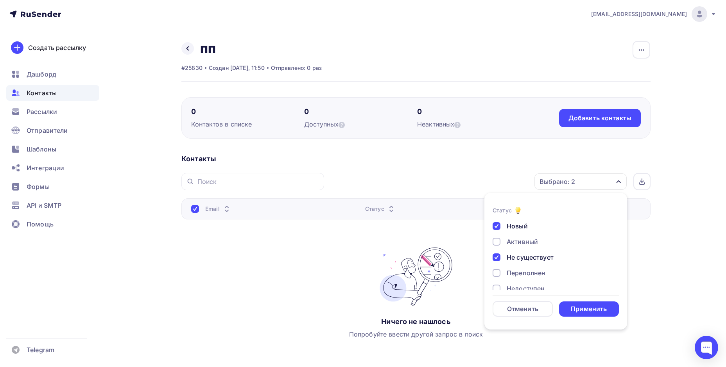
click at [496, 260] on div at bounding box center [496, 258] width 8 height 8
click at [585, 306] on div "Применить" at bounding box center [589, 309] width 36 height 9
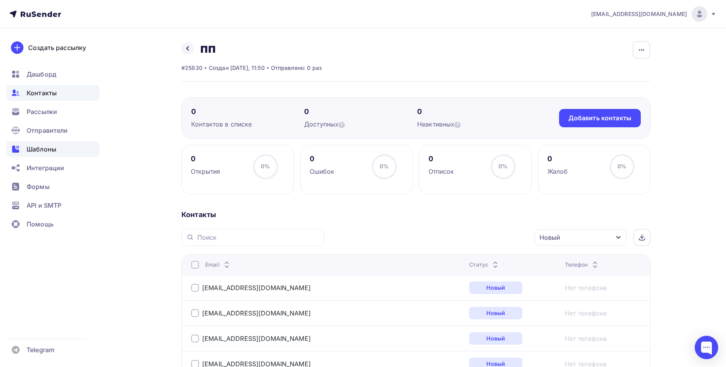
click at [31, 153] on span "Шаблоны" at bounding box center [42, 149] width 30 height 9
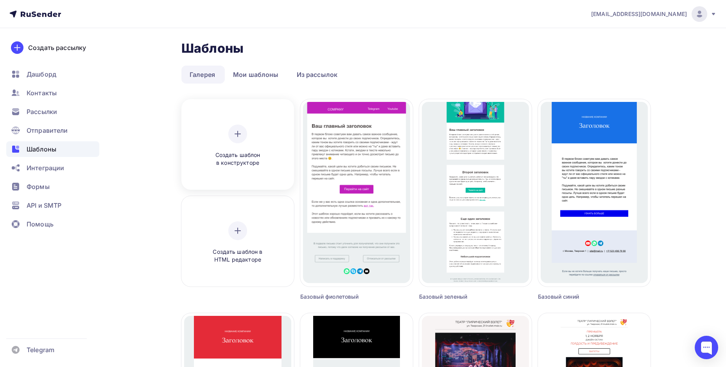
click at [234, 135] on icon at bounding box center [237, 133] width 9 height 9
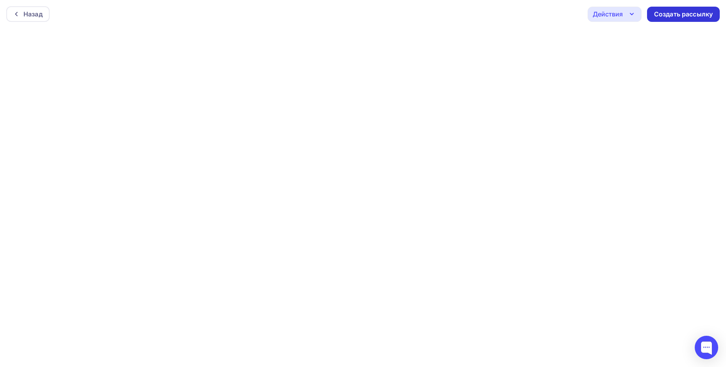
click at [685, 19] on div "Создать рассылку" at bounding box center [683, 14] width 73 height 15
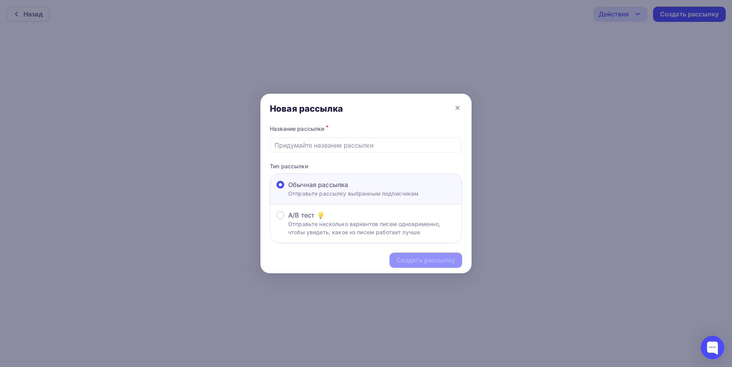
click at [358, 153] on div "Название рассылки * Тип рассылки Обычная рассылка Отправьте рассылку выбранным …" at bounding box center [365, 183] width 211 height 120
click at [362, 145] on input "text" at bounding box center [365, 145] width 183 height 9
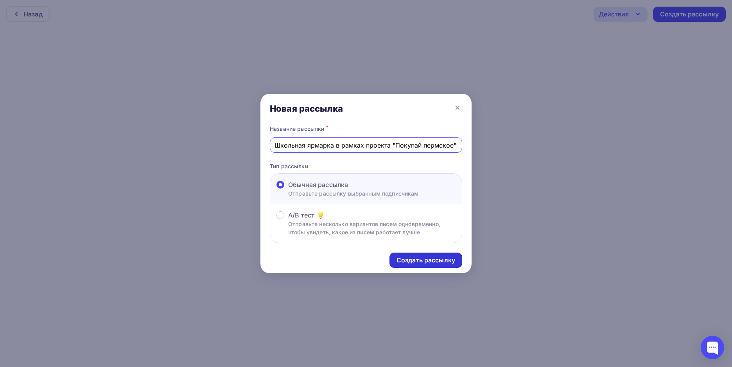
type input "Школьная ярмарка в рамках проекта "Покупай пермское""
click at [421, 254] on div "Создать рассылку" at bounding box center [425, 260] width 73 height 15
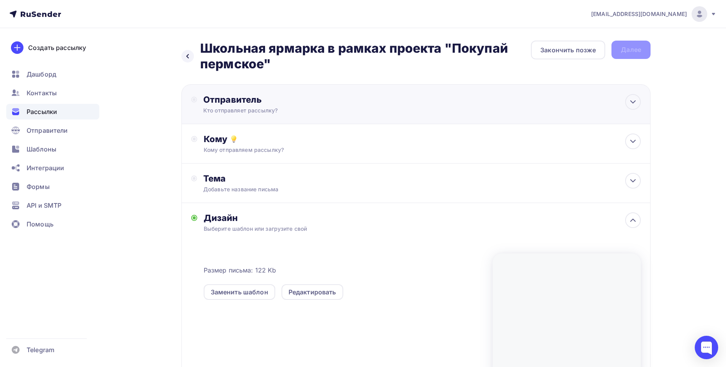
click at [264, 108] on div "Кто отправляет рассылку?" at bounding box center [279, 111] width 152 height 8
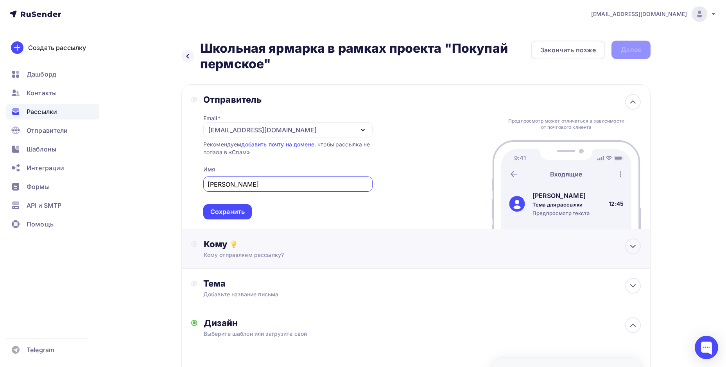
type input "[PERSON_NAME] [PERSON_NAME]"
click at [218, 242] on div "Кому" at bounding box center [422, 244] width 437 height 11
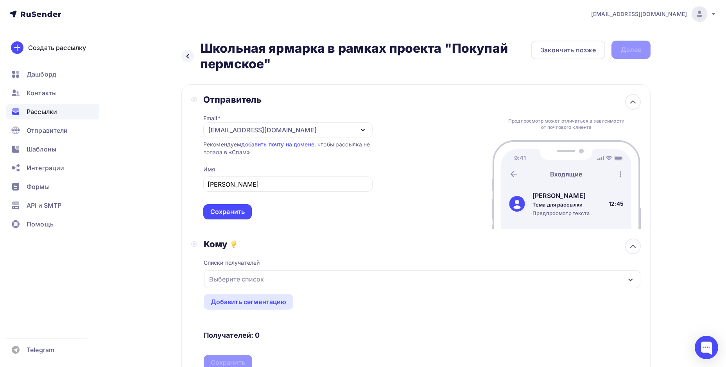
click at [247, 280] on div "Выберите список" at bounding box center [236, 279] width 61 height 14
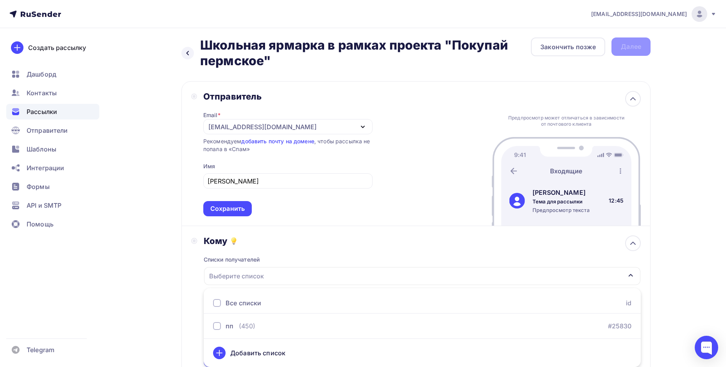
scroll to position [81, 0]
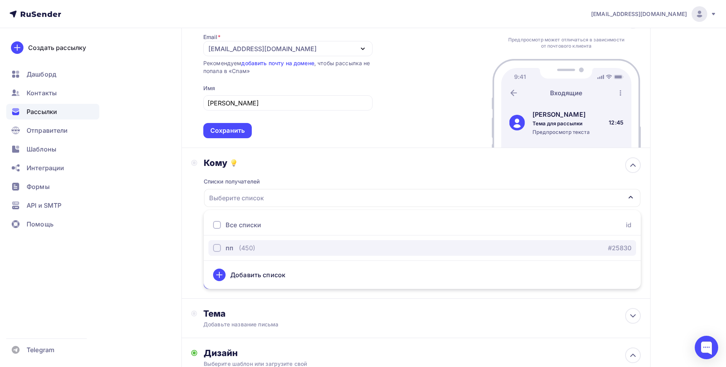
click at [215, 249] on div "button" at bounding box center [217, 248] width 8 height 8
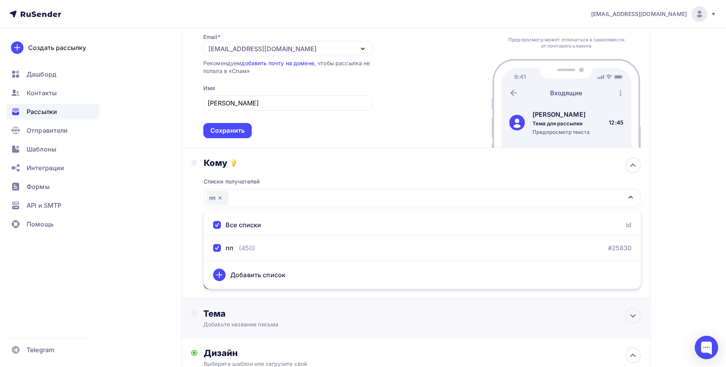
click at [327, 310] on div "Тема" at bounding box center [280, 313] width 154 height 11
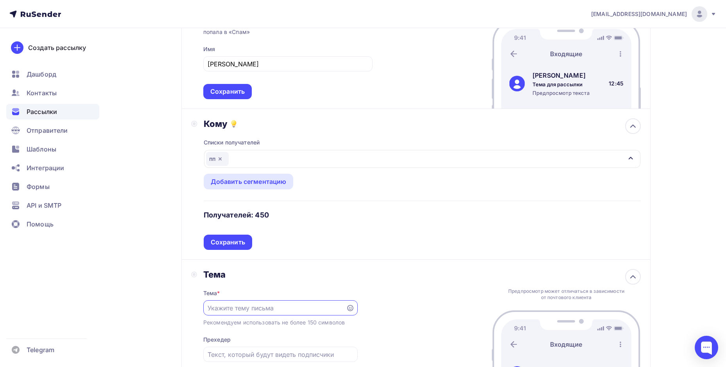
scroll to position [159, 0]
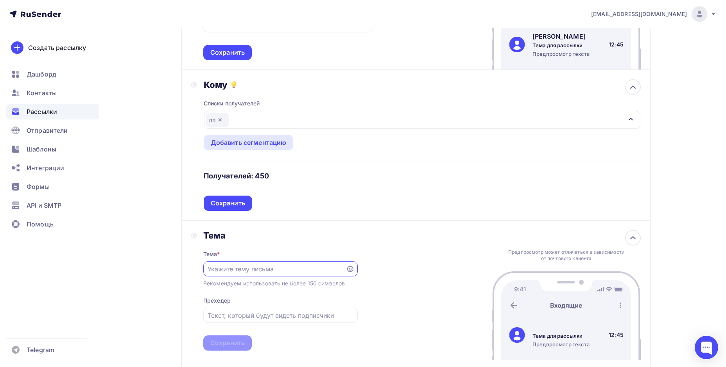
click at [302, 269] on input "text" at bounding box center [275, 269] width 134 height 9
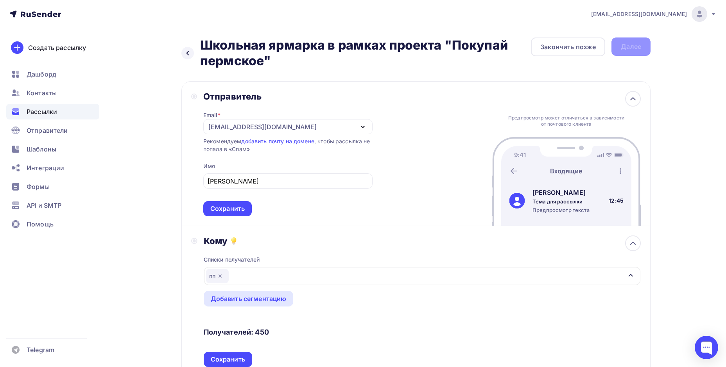
scroll to position [0, 0]
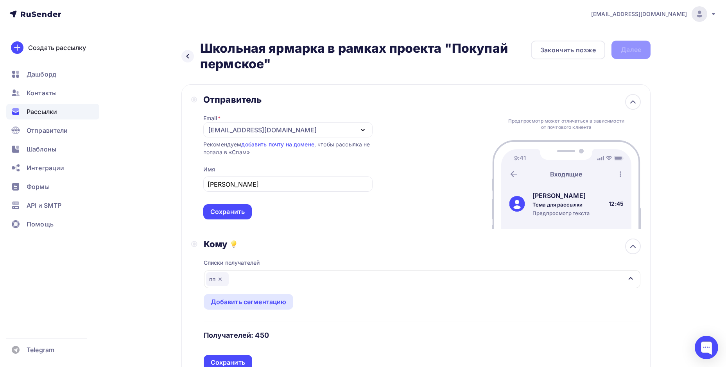
drag, startPoint x: 199, startPoint y: 46, endPoint x: 301, endPoint y: 67, distance: 104.9
click at [301, 67] on div "Назад Школьная ярмарка в рамках проекта "Покупай пермское" Школьная ярмарка в р…" at bounding box center [355, 56] width 349 height 31
copy h2 "Школьная ярмарка в рамках проекта "Покупай пермское""
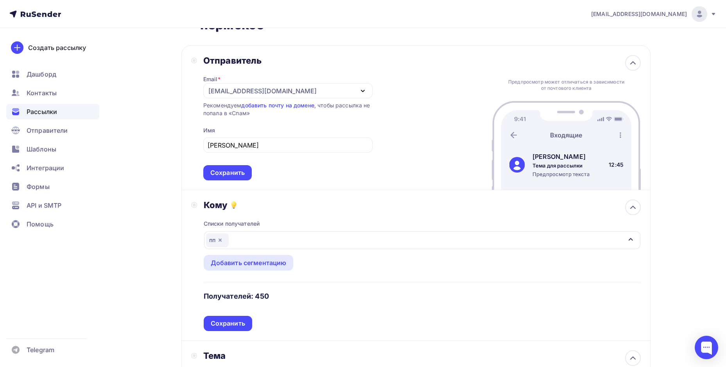
scroll to position [117, 0]
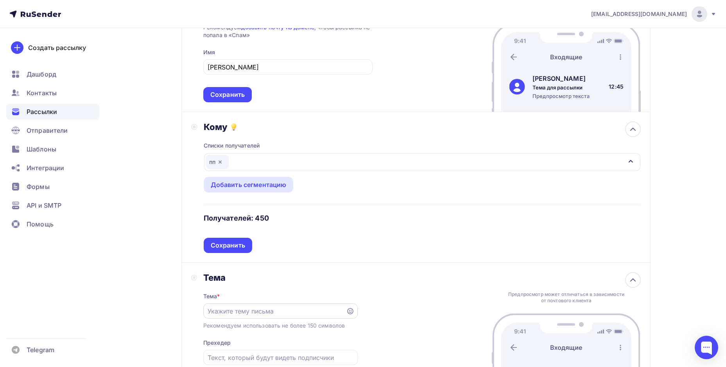
click at [264, 305] on div at bounding box center [280, 311] width 154 height 15
click at [267, 311] on input "text" at bounding box center [275, 311] width 134 height 9
paste input "Школьная ярмарка в рамках проекта "Покупай пермское""
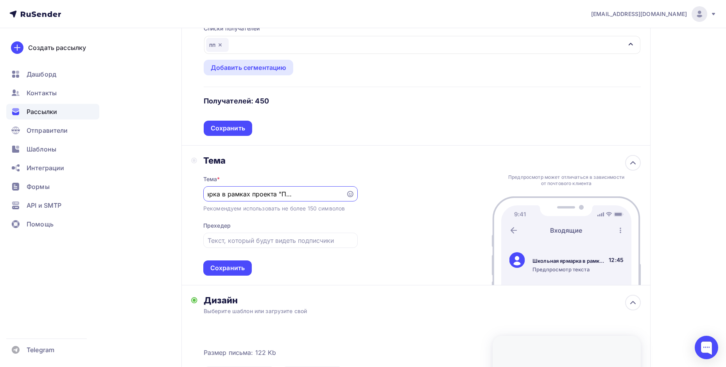
scroll to position [274, 0]
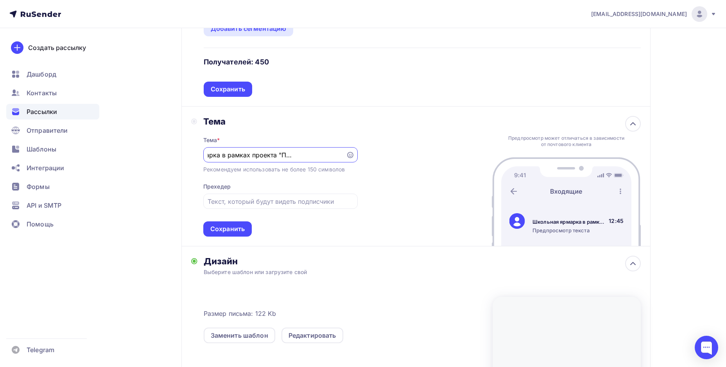
type input "Школьная ярмарка в рамках проекта "Покупай пермское""
click at [374, 244] on div "Тема Тема * Школьная ярмарка в рамках проекта "Покупай пермское" Рекомендуем ис…" at bounding box center [415, 177] width 469 height 140
click at [242, 228] on div "Сохранить" at bounding box center [227, 229] width 34 height 9
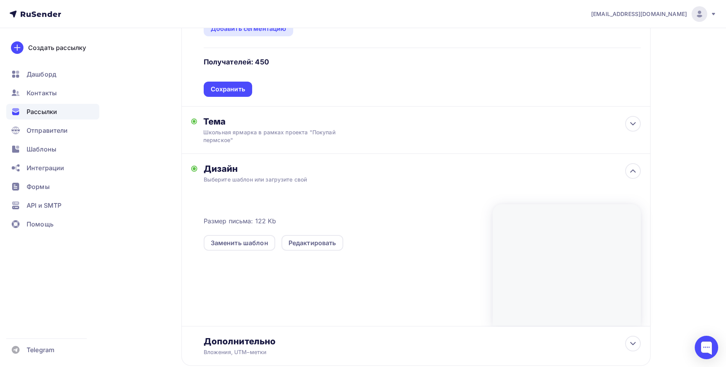
click at [285, 185] on div "Размер письма: 122 Kb Заменить шаблон Редактировать" at bounding box center [422, 255] width 437 height 143
click at [276, 177] on div "Выберите шаблон или загрузите свой" at bounding box center [401, 180] width 394 height 8
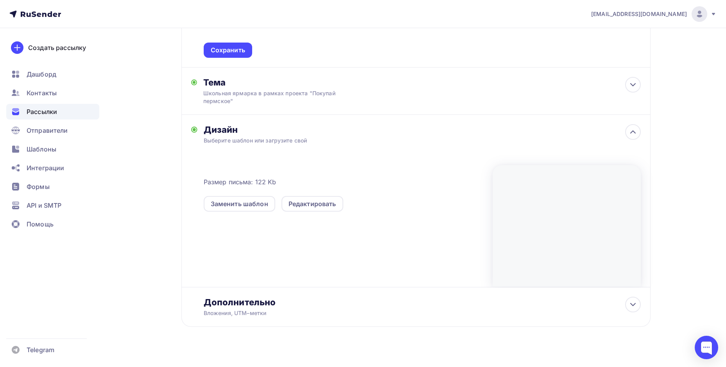
scroll to position [313, 0]
click at [267, 201] on div "Заменить шаблон" at bounding box center [239, 203] width 57 height 9
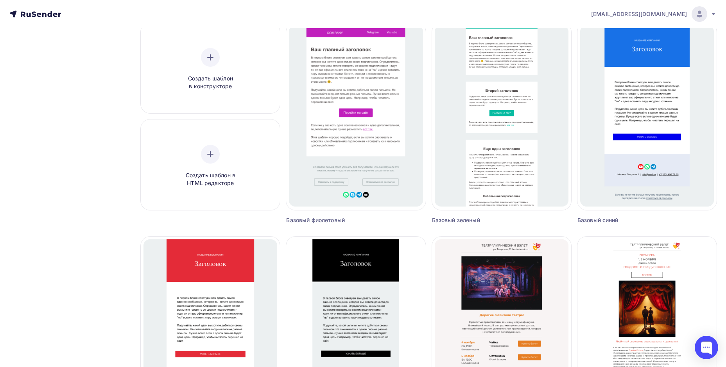
scroll to position [39, 0]
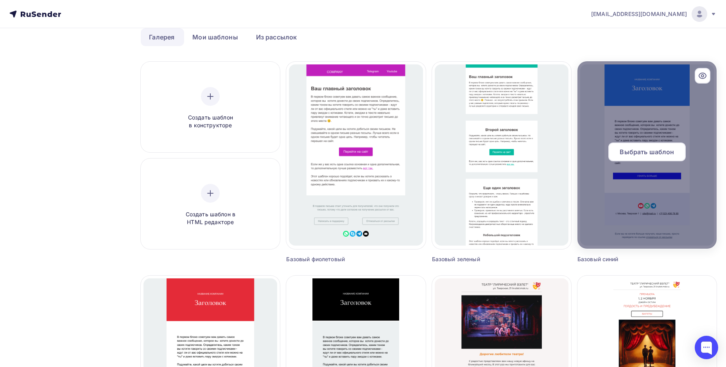
click at [584, 79] on div at bounding box center [646, 155] width 139 height 188
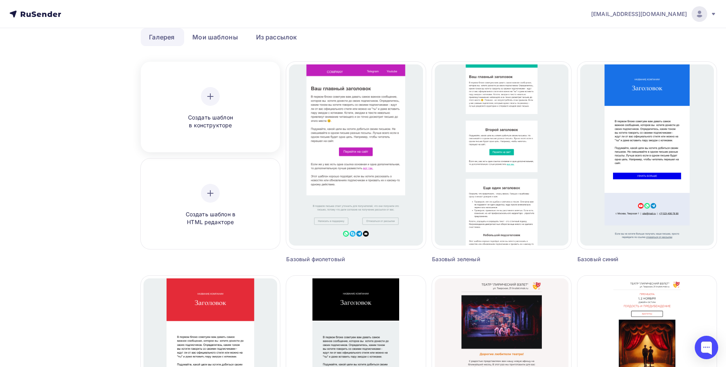
click at [212, 100] on icon at bounding box center [210, 96] width 9 height 9
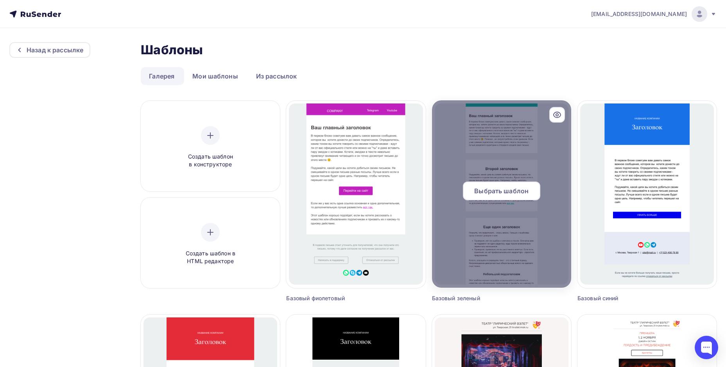
click at [487, 140] on div at bounding box center [501, 194] width 139 height 188
click at [522, 190] on span "Выбрать шаблон" at bounding box center [501, 190] width 54 height 9
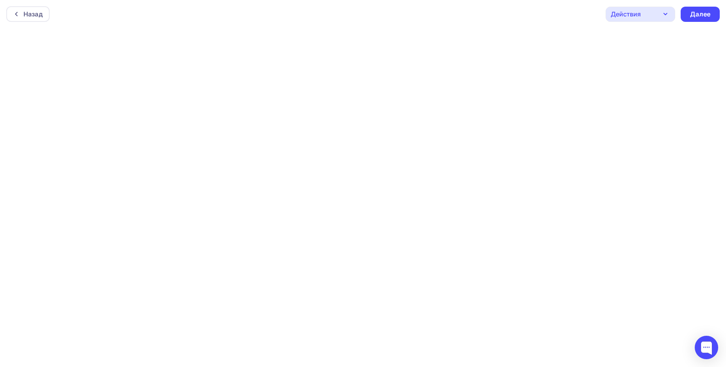
scroll to position [2, 0]
click at [675, 11] on div "Действия" at bounding box center [640, 12] width 70 height 15
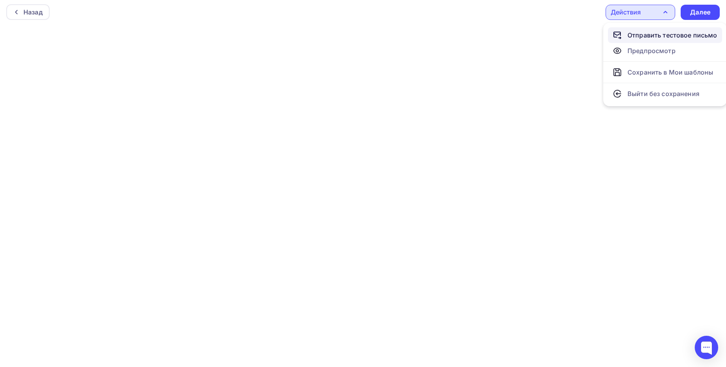
click at [653, 37] on div "Отправить тестовое письмо" at bounding box center [672, 34] width 90 height 9
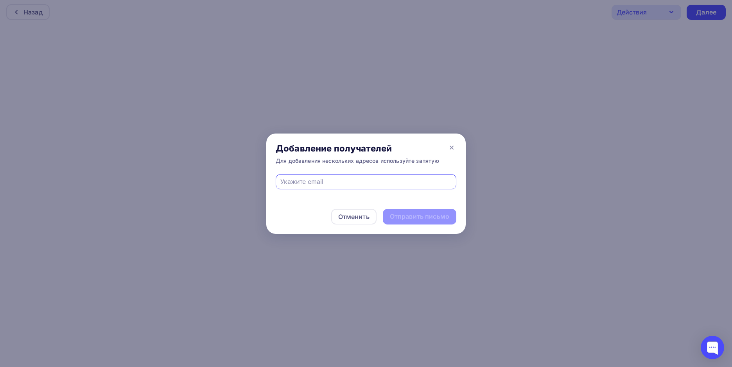
type input "a.pasynkova@permtpp.ru"
click at [409, 217] on div "Отправить письмо" at bounding box center [419, 216] width 59 height 9
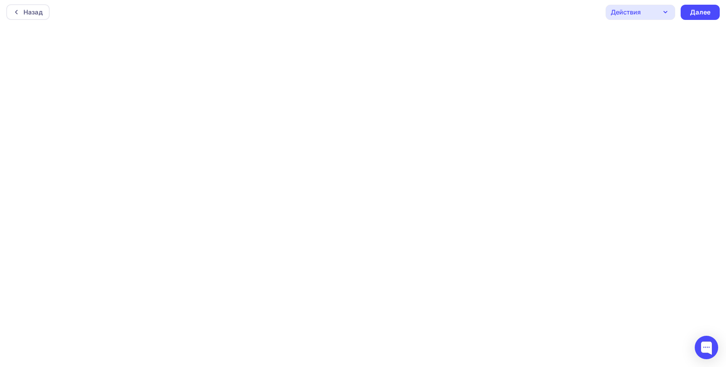
click at [648, 18] on div "Действия" at bounding box center [640, 12] width 70 height 15
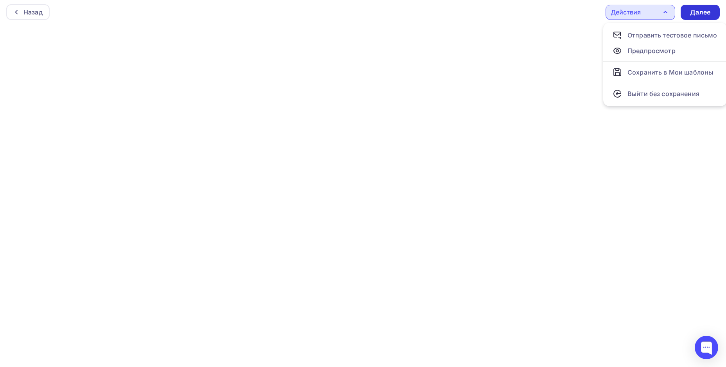
click at [691, 12] on div "Далее" at bounding box center [700, 12] width 20 height 9
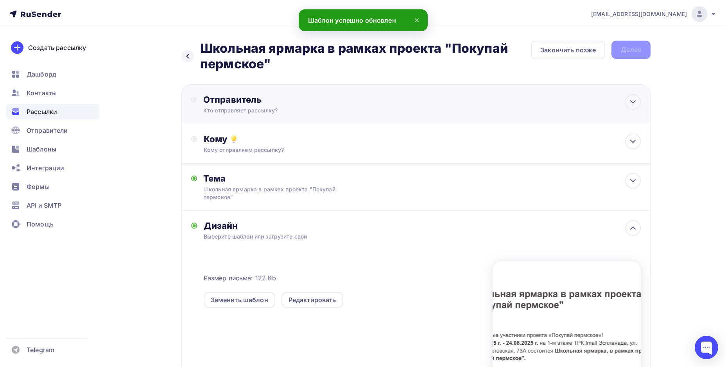
click at [210, 99] on div "Отправитель" at bounding box center [287, 99] width 169 height 11
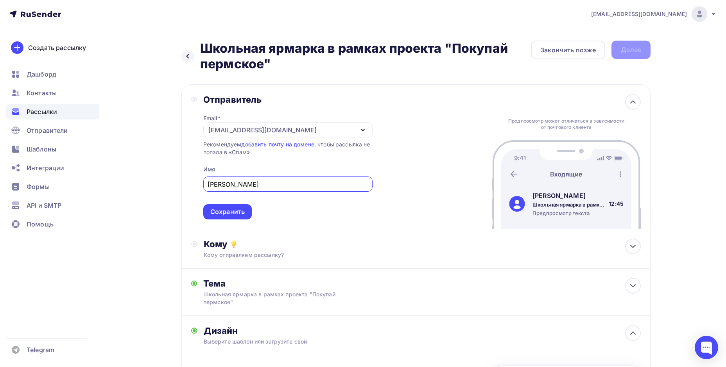
type input "Пасынкова Анна"
click at [224, 201] on span "Пасынкова Анна Сохранить" at bounding box center [287, 197] width 169 height 46
click at [229, 205] on div "Сохранить" at bounding box center [227, 211] width 48 height 15
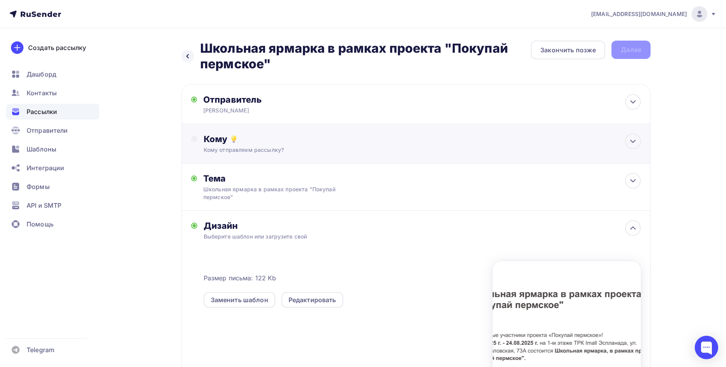
click at [266, 154] on div "Кому Кому отправляем рассылку? Списки получателей пп Все списки id пп (450) #25…" at bounding box center [415, 143] width 469 height 39
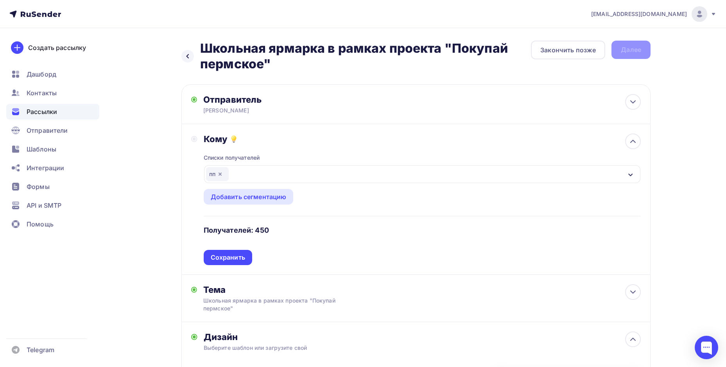
click at [274, 149] on div "Списки получателей пп Все списки id пп (450) #25830 Добавить список Добавить се…" at bounding box center [422, 205] width 437 height 121
click at [630, 139] on icon at bounding box center [632, 141] width 9 height 9
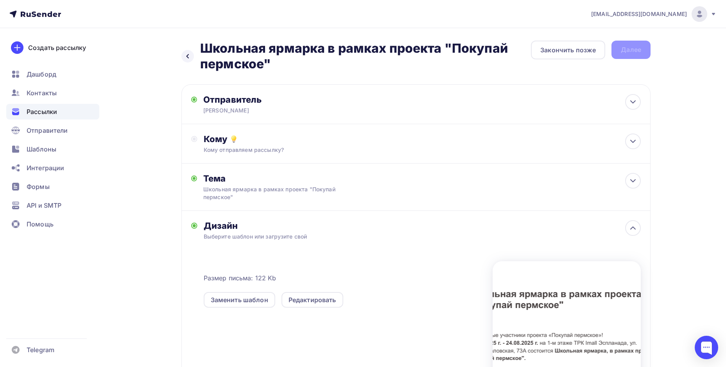
click at [421, 236] on div "Выберите шаблон или загрузите свой" at bounding box center [401, 237] width 394 height 8
click at [621, 50] on div "Назад Школьная ярмарка в рамках проекта "Покупай пермское" Школьная ярмарка в р…" at bounding box center [415, 56] width 469 height 31
click at [361, 148] on div "Кому отправляем рассылку?" at bounding box center [401, 150] width 394 height 8
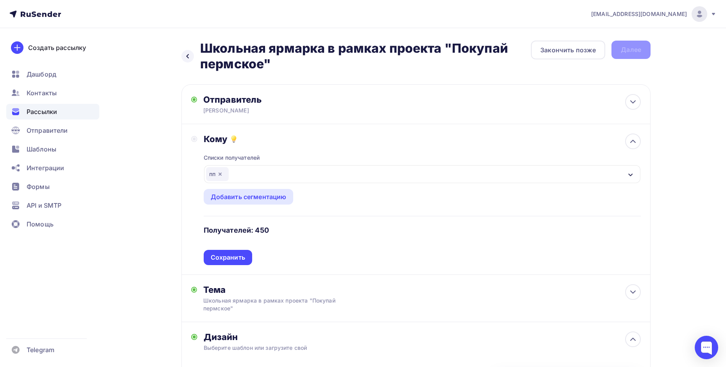
click at [252, 174] on div "пп" at bounding box center [422, 174] width 436 height 18
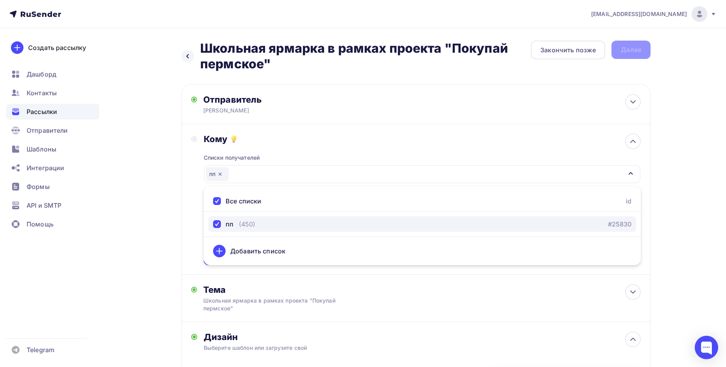
click at [224, 224] on div "пп" at bounding box center [223, 224] width 20 height 9
click at [226, 225] on div "пп" at bounding box center [230, 224] width 8 height 9
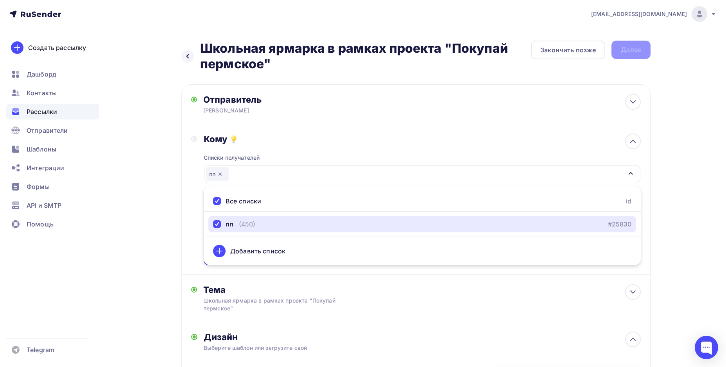
click at [461, 179] on div "пп" at bounding box center [422, 174] width 436 height 18
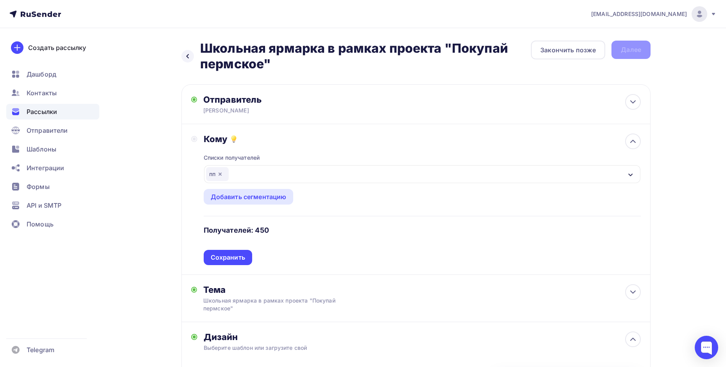
click at [247, 250] on div "Сохранить" at bounding box center [228, 257] width 48 height 15
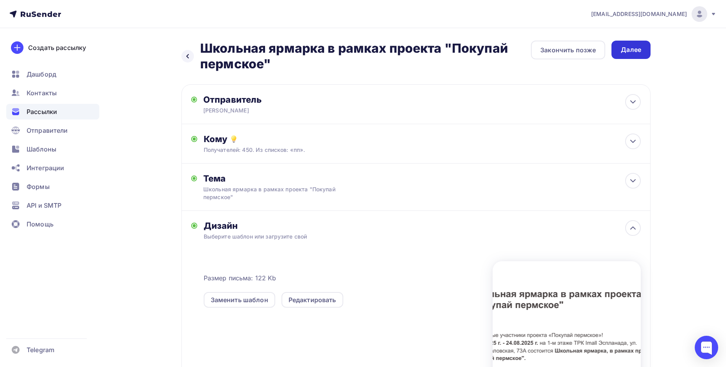
click at [635, 59] on div "Далее" at bounding box center [630, 50] width 39 height 18
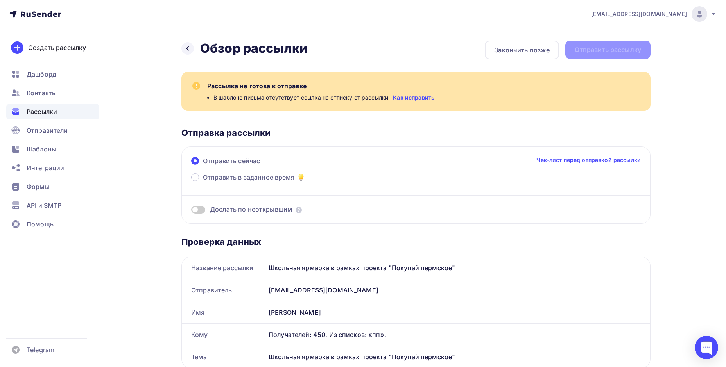
click at [226, 161] on span "Отправить сейчас" at bounding box center [231, 160] width 57 height 9
click at [203, 166] on input "Отправить сейчас" at bounding box center [203, 166] width 0 height 0
click at [197, 210] on span at bounding box center [198, 210] width 14 height 8
click at [191, 211] on input "checkbox" at bounding box center [191, 211] width 0 height 0
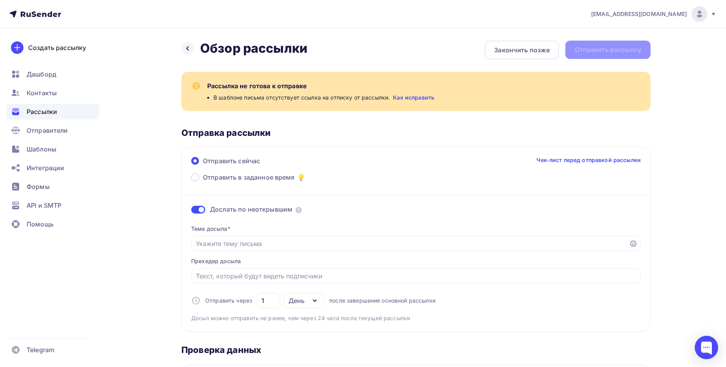
click at [202, 209] on span at bounding box center [198, 210] width 14 height 8
click at [191, 211] on input "checkbox" at bounding box center [191, 211] width 0 height 0
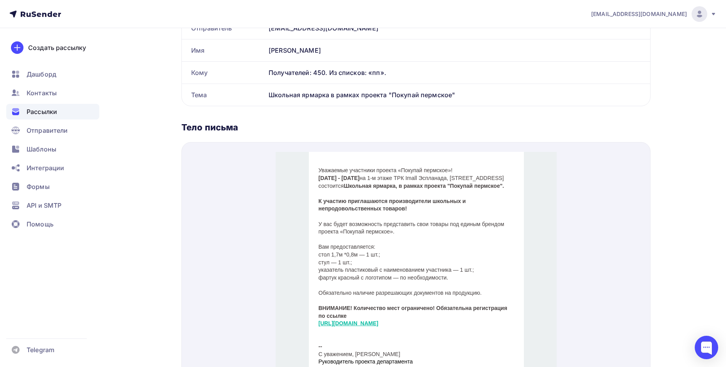
scroll to position [223, 0]
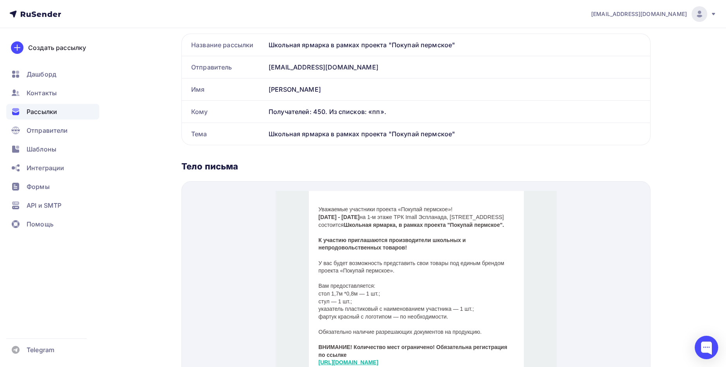
drag, startPoint x: 731, startPoint y: 115, endPoint x: 538, endPoint y: 18, distance: 215.9
click at [725, 8] on div "a.pasynkova@permtpp.ru Аккаунт Тарифы Выйти Создать рассылку Дашборд Контакты Р…" at bounding box center [363, 150] width 726 height 747
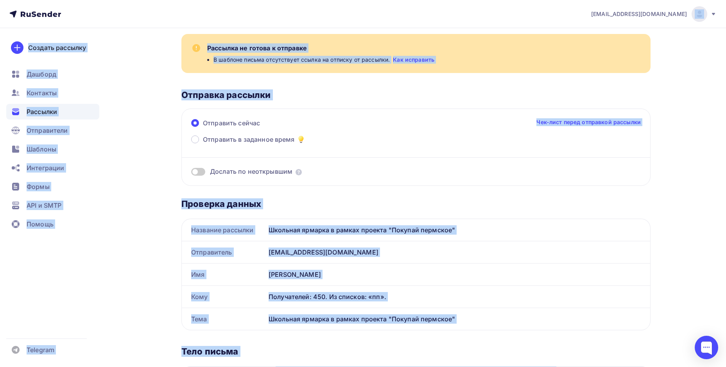
scroll to position [360, 0]
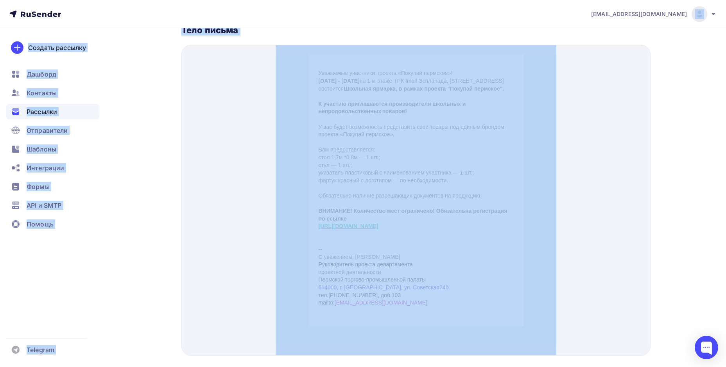
click at [718, 153] on div "a.pasynkova@permtpp.ru Аккаунт Тарифы Выйти Создать рассылку Дашборд Контакты Р…" at bounding box center [363, 13] width 726 height 747
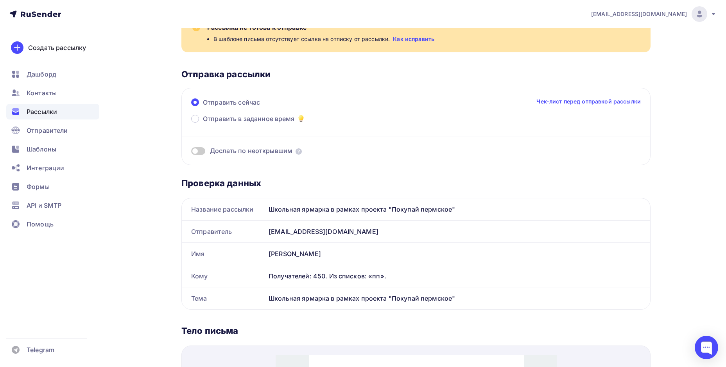
scroll to position [11, 0]
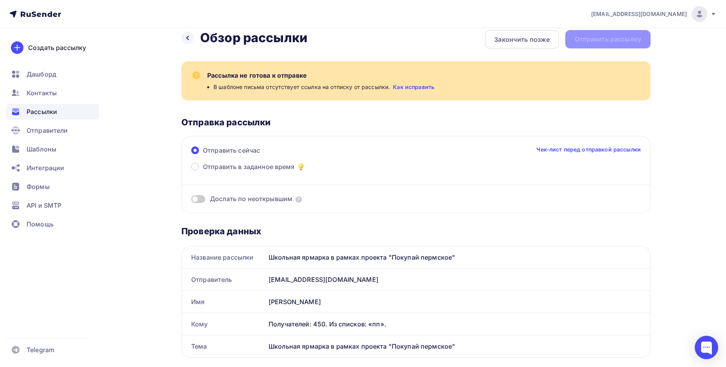
click at [416, 88] on link "Как исправить" at bounding box center [413, 87] width 41 height 8
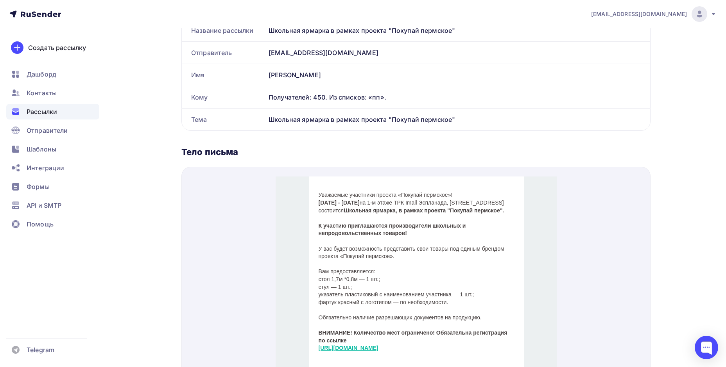
scroll to position [0, 0]
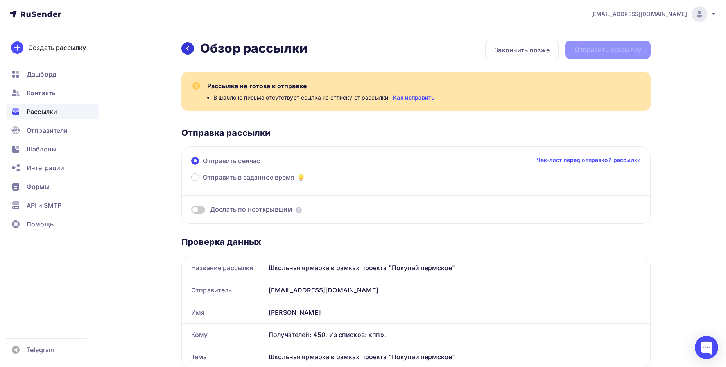
click at [192, 48] on div at bounding box center [187, 48] width 13 height 13
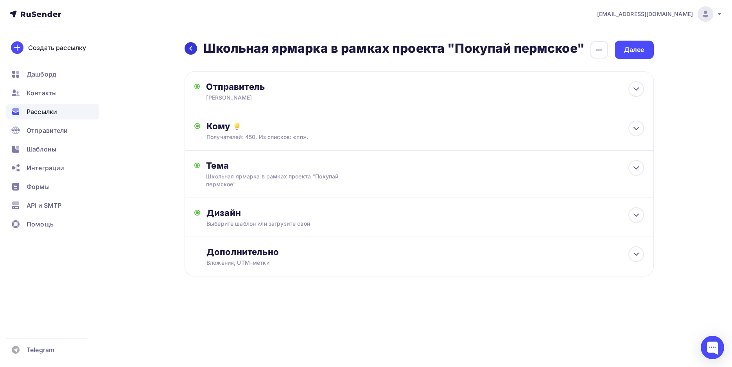
click at [193, 50] on icon at bounding box center [191, 48] width 6 height 6
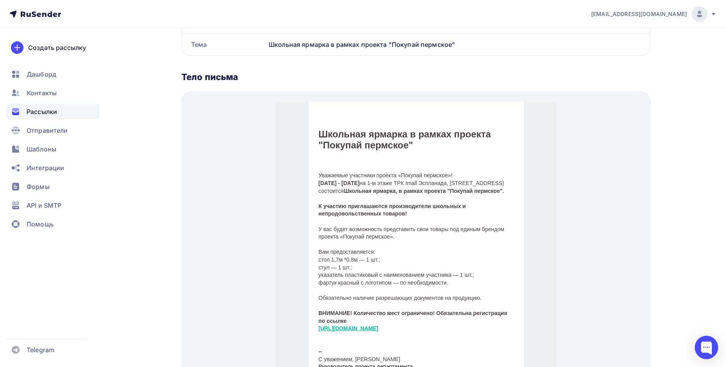
scroll to position [379, 0]
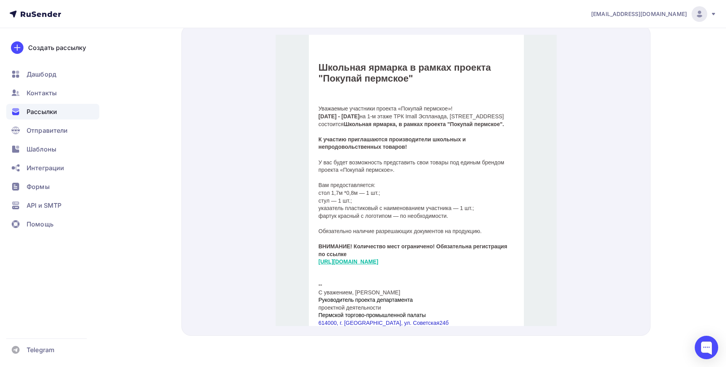
click at [400, 211] on p "стол 1,7м *0,8м — 1 шт.; стул — 1 шт.; указатель пластиковый с наименованием уч…" at bounding box center [415, 195] width 195 height 30
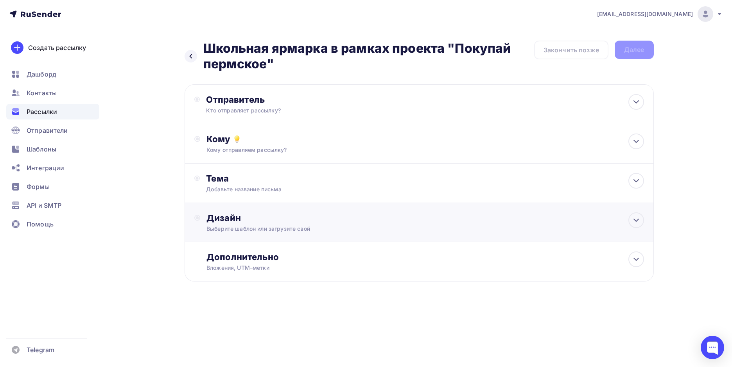
click at [331, 221] on div "Дизайн" at bounding box center [424, 218] width 437 height 11
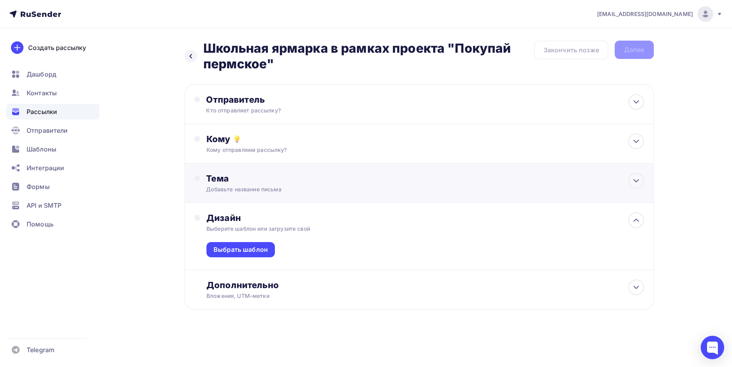
click at [411, 181] on div "Тема Добавьте название письма Тема * Школьная ярмарка в рамках проекта "Покупай…" at bounding box center [418, 183] width 469 height 39
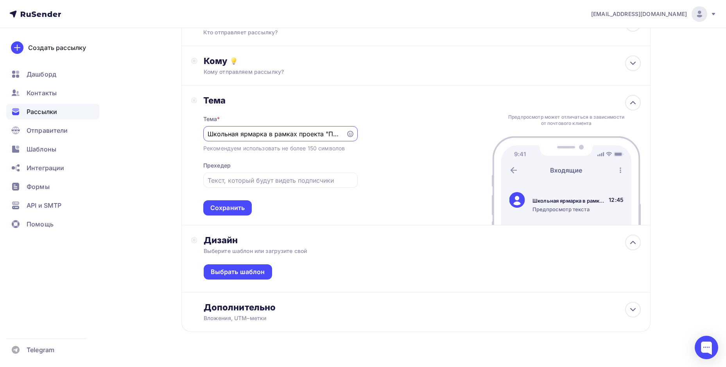
click at [384, 245] on div "Дизайн" at bounding box center [422, 240] width 437 height 11
click at [627, 244] on div at bounding box center [633, 243] width 16 height 16
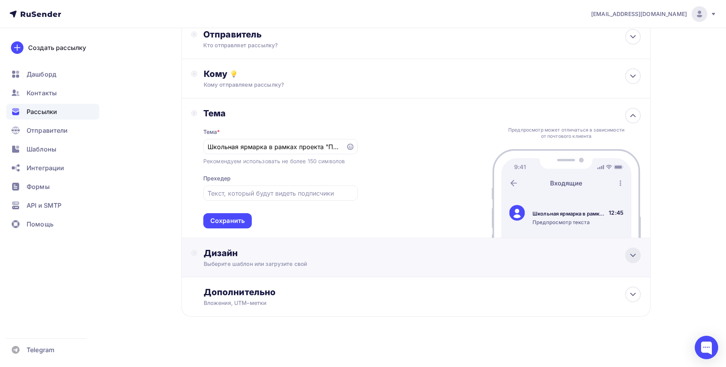
click at [627, 244] on div "Дизайн Выберите шаблон или загрузите свой" at bounding box center [415, 257] width 469 height 39
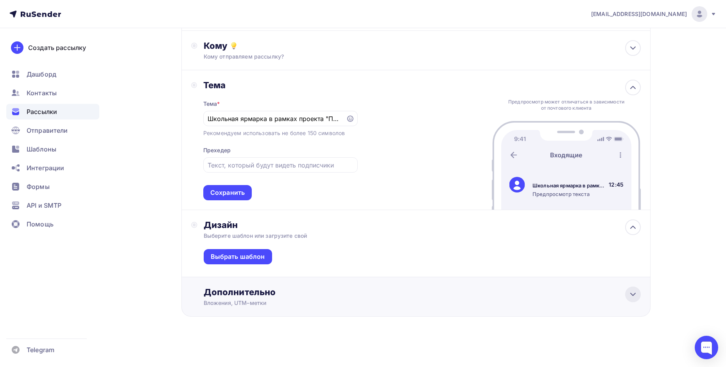
click at [632, 290] on icon at bounding box center [632, 294] width 9 height 9
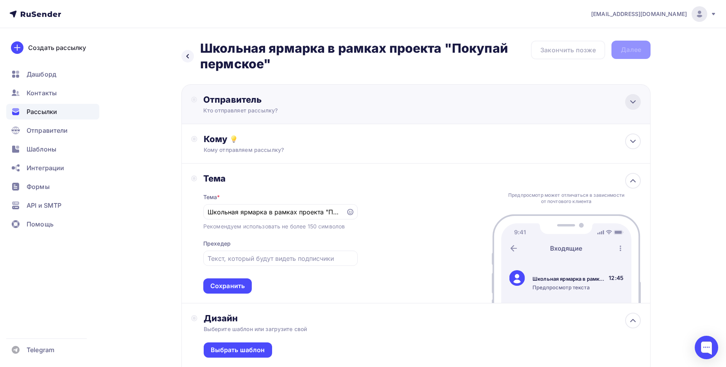
click at [635, 97] on icon at bounding box center [632, 101] width 9 height 9
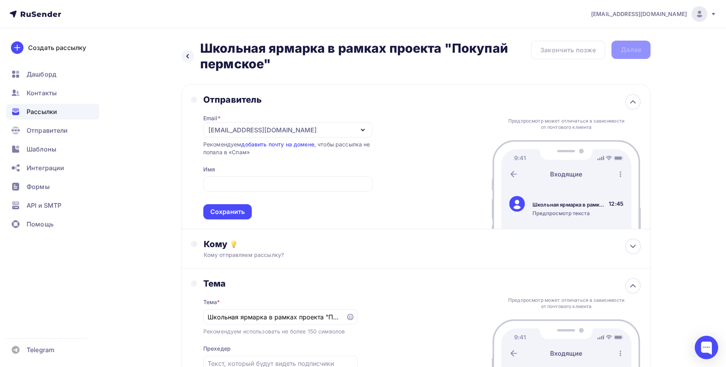
drag, startPoint x: 635, startPoint y: 98, endPoint x: 632, endPoint y: 123, distance: 25.9
click at [634, 98] on icon at bounding box center [632, 101] width 9 height 9
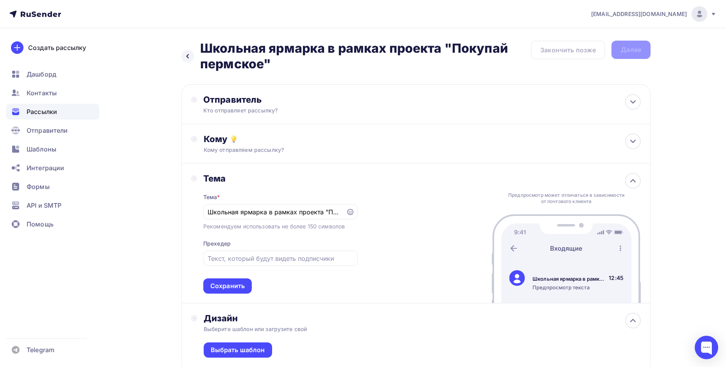
click at [37, 113] on span "Рассылки" at bounding box center [42, 111] width 30 height 9
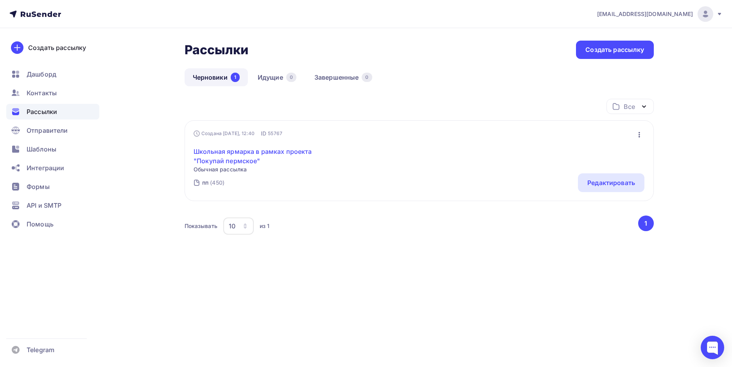
click at [211, 159] on link "Школьная ярмарка в рамках проекта "Покупай пермское"" at bounding box center [260, 156] width 134 height 19
click at [614, 187] on div "Редактировать" at bounding box center [611, 182] width 48 height 9
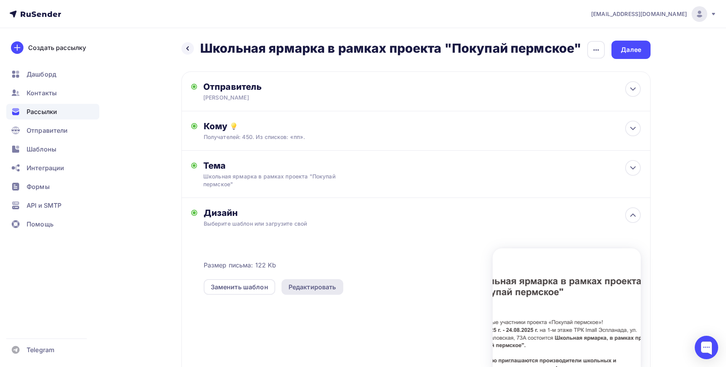
click at [304, 292] on div "Редактировать" at bounding box center [312, 287] width 48 height 9
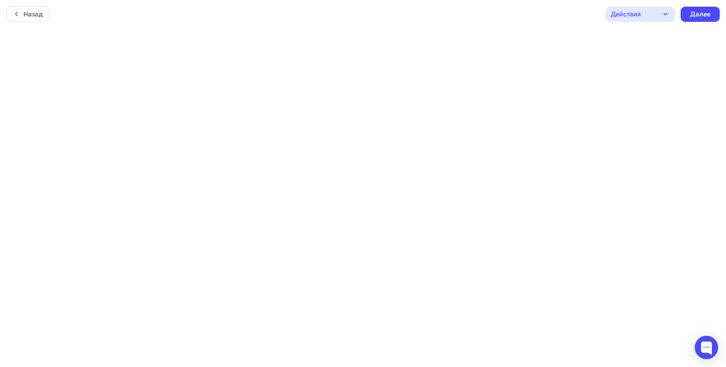
click at [631, 13] on div "Действия" at bounding box center [625, 13] width 30 height 9
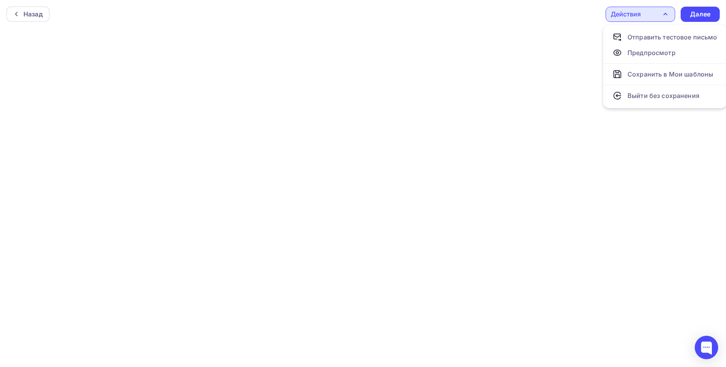
click at [624, 18] on div "Действия" at bounding box center [625, 13] width 30 height 9
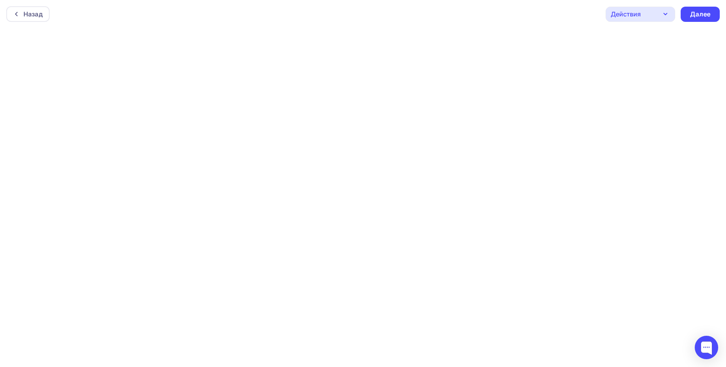
click at [661, 19] on div "Действия" at bounding box center [640, 14] width 70 height 15
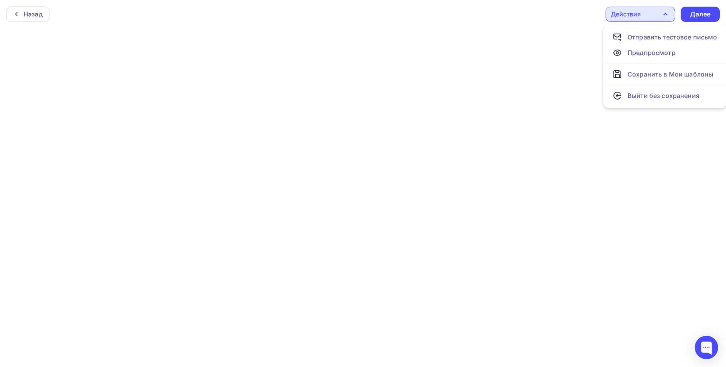
click at [664, 9] on div "Действия" at bounding box center [640, 14] width 70 height 15
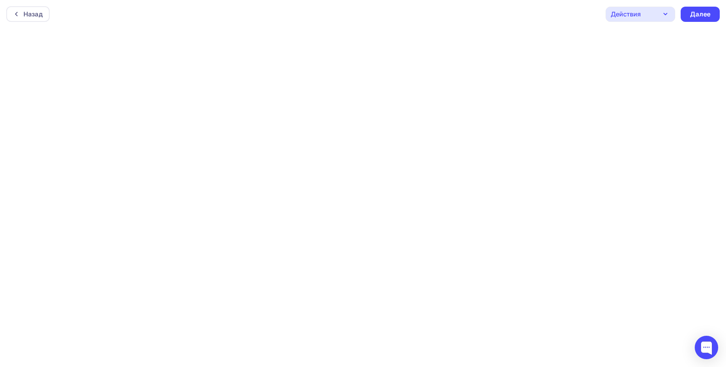
scroll to position [2, 0]
click at [640, 14] on div "Действия" at bounding box center [625, 11] width 30 height 9
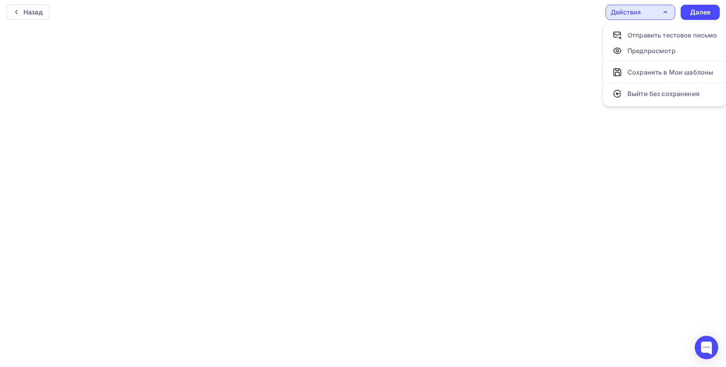
click at [640, 13] on div "Действия" at bounding box center [625, 11] width 30 height 9
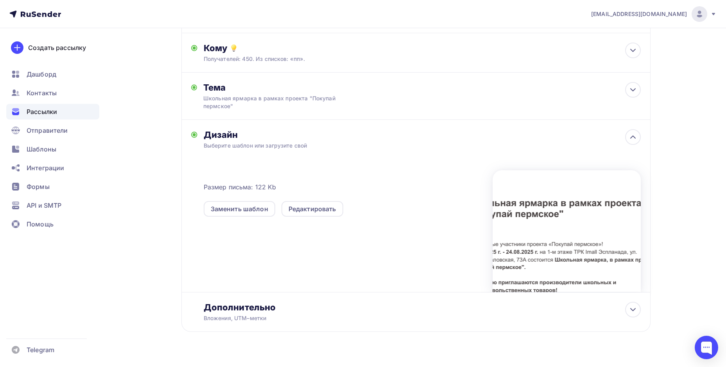
scroll to position [93, 0]
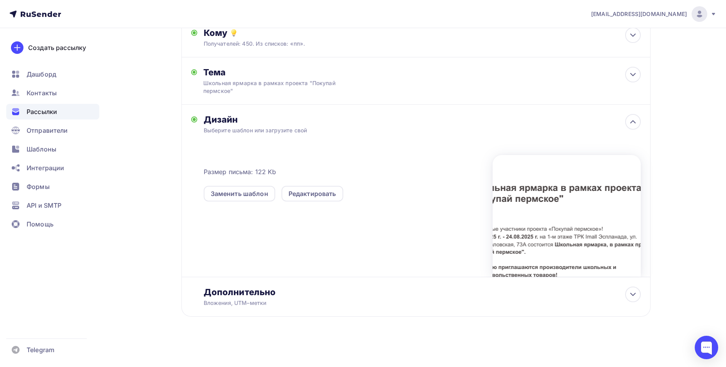
click at [304, 205] on div "Размер письма: 122 Kb Заменить шаблон Редактировать" at bounding box center [422, 212] width 437 height 130
click at [308, 198] on div "Редактировать" at bounding box center [312, 193] width 48 height 9
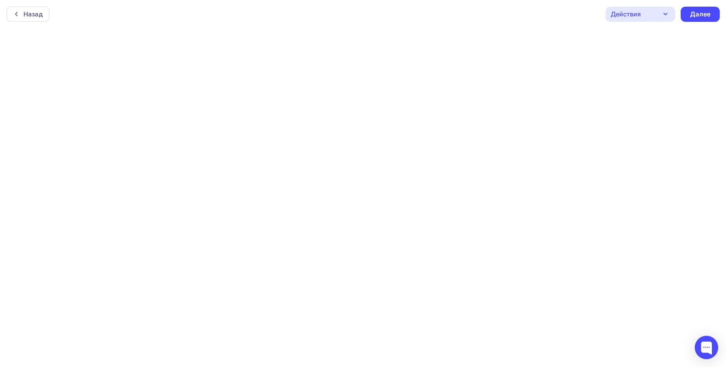
scroll to position [2, 0]
click at [696, 13] on div "Далее" at bounding box center [700, 12] width 20 height 9
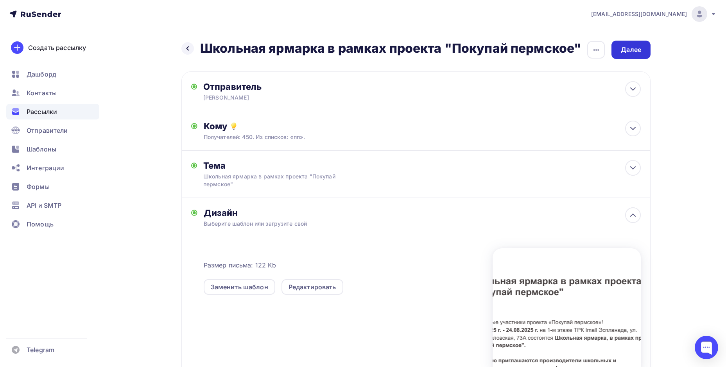
click at [628, 56] on div "Далее" at bounding box center [630, 50] width 39 height 18
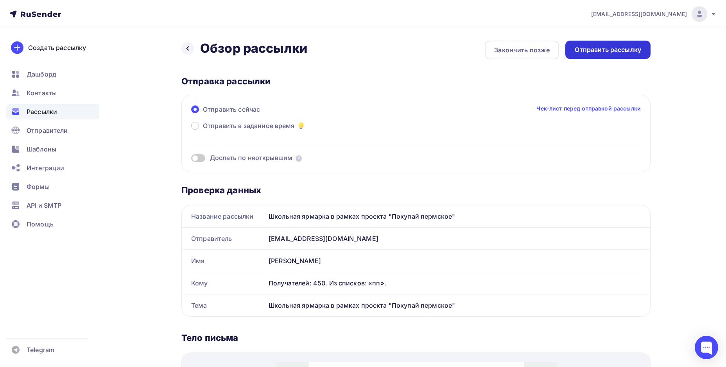
click at [612, 55] on div "Отправить рассылку" at bounding box center [607, 50] width 85 height 18
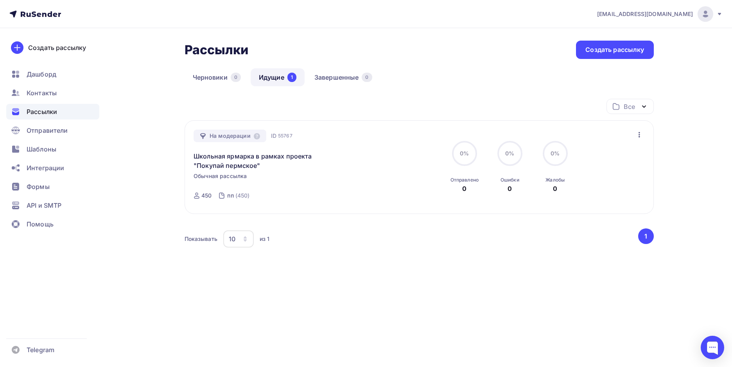
click at [274, 75] on link "Идущие 1" at bounding box center [278, 77] width 54 height 18
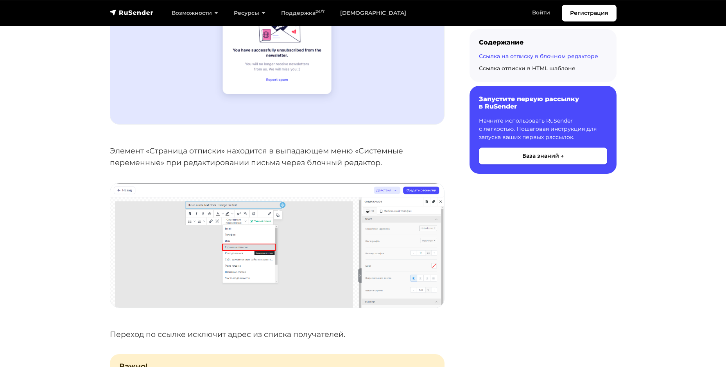
scroll to position [625, 0]
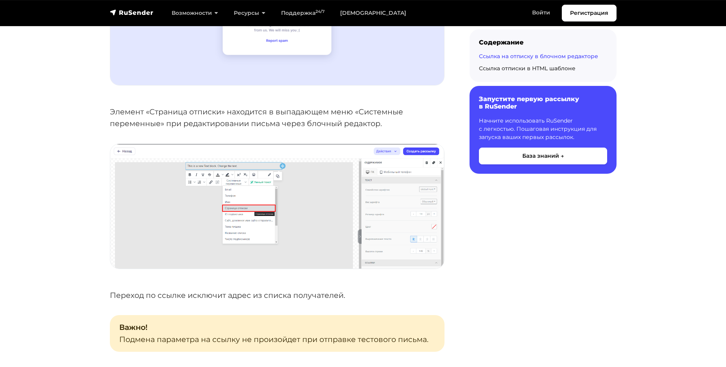
click at [392, 209] on img at bounding box center [277, 206] width 334 height 125
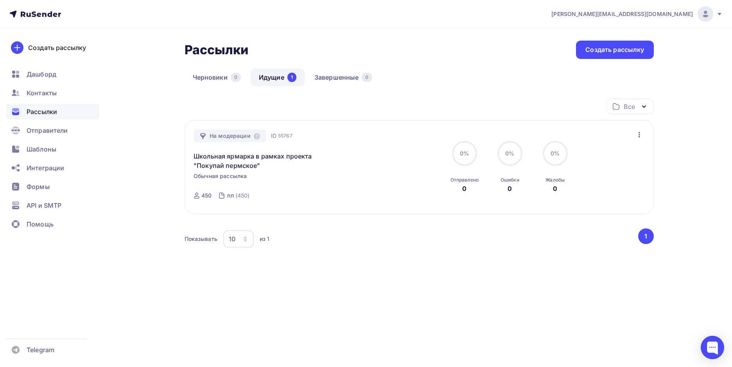
click at [717, 13] on icon at bounding box center [719, 14] width 6 height 6
click at [617, 36] on span "Аккаунт" at bounding box center [618, 34] width 26 height 9
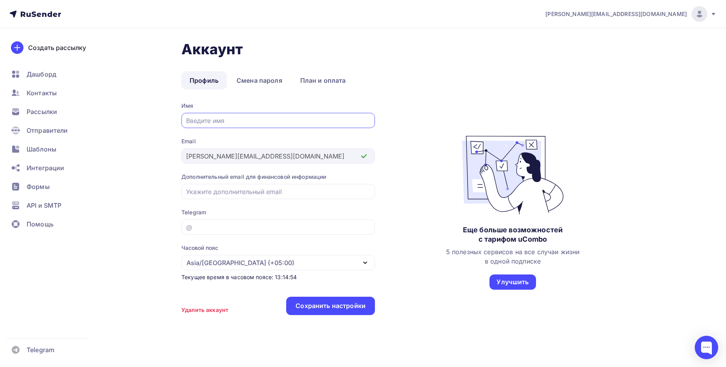
scroll to position [9, 0]
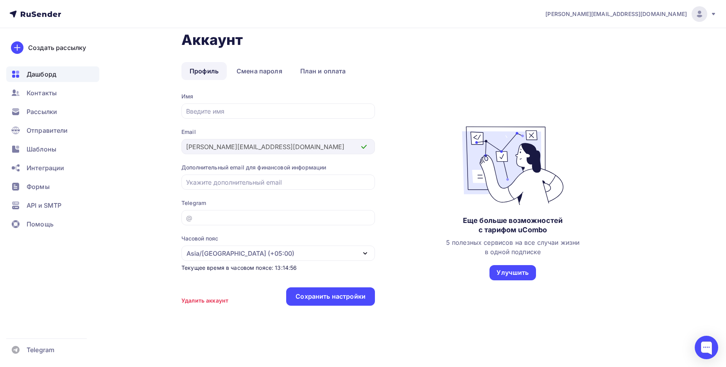
click at [54, 72] on span "Дашборд" at bounding box center [42, 74] width 30 height 9
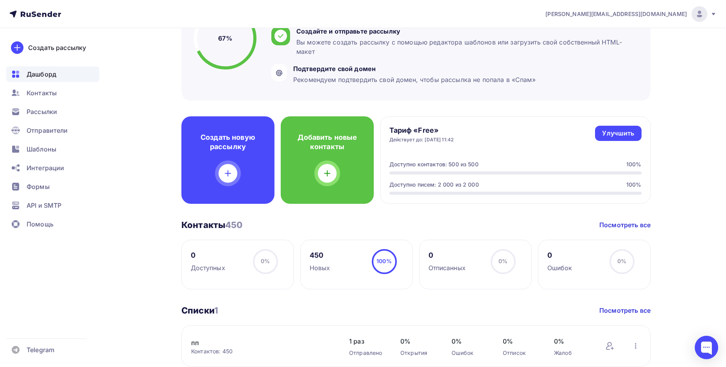
scroll to position [156, 0]
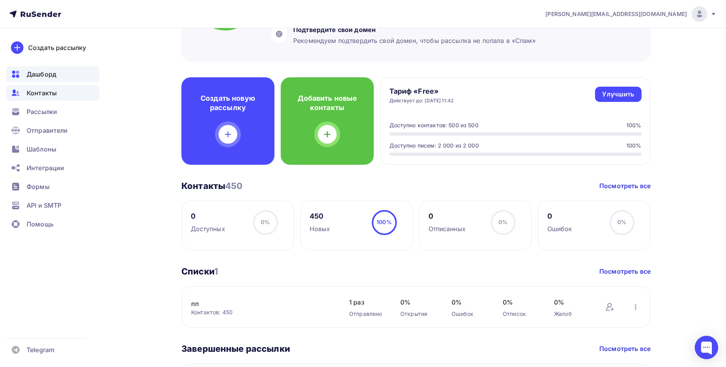
drag, startPoint x: 51, startPoint y: 95, endPoint x: 58, endPoint y: 96, distance: 7.1
click at [50, 95] on span "Контакты" at bounding box center [42, 92] width 30 height 9
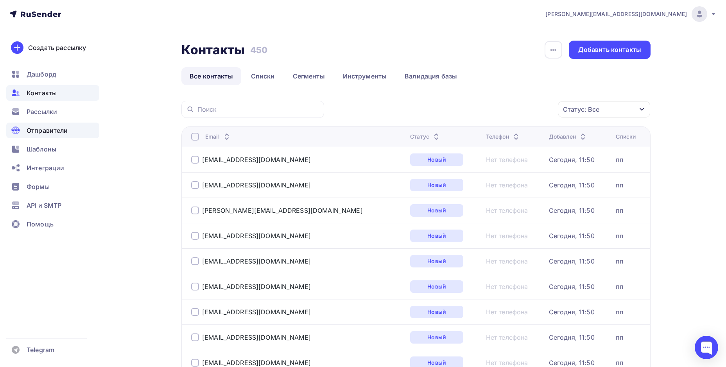
click at [63, 131] on span "Отправители" at bounding box center [47, 130] width 41 height 9
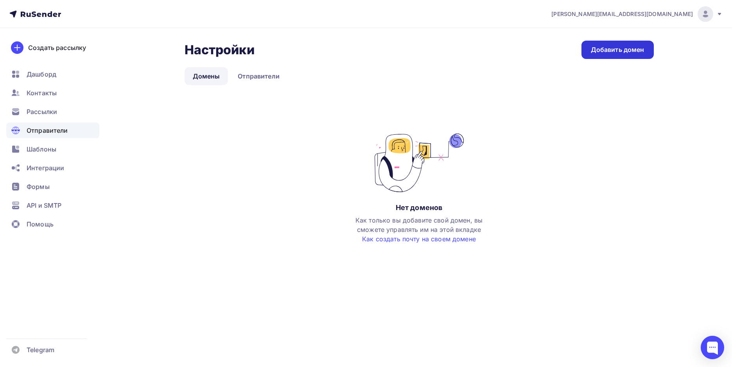
click at [602, 51] on div "Добавить домен" at bounding box center [618, 49] width 54 height 9
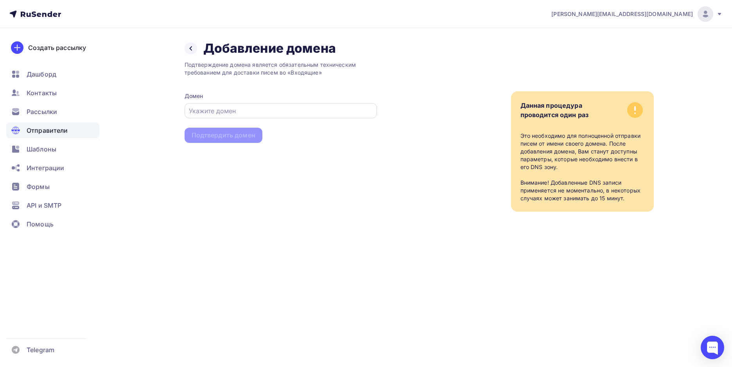
click at [316, 106] on div at bounding box center [280, 110] width 192 height 15
click at [314, 105] on div at bounding box center [280, 110] width 192 height 15
click at [306, 112] on input "text" at bounding box center [280, 110] width 183 height 9
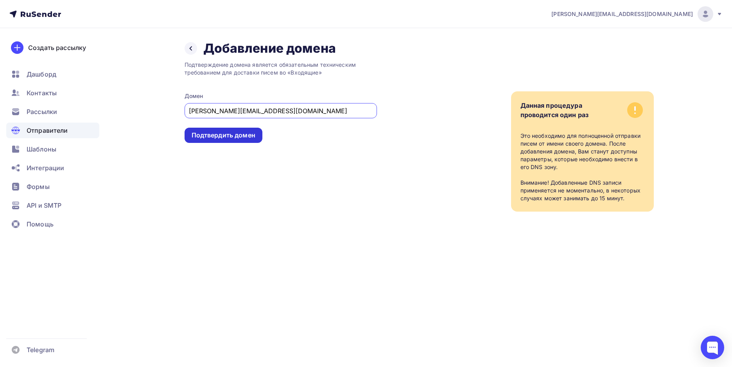
type input "a.pasynkova@permtpp.ru"
click at [249, 138] on div "Подтвердить домен" at bounding box center [224, 135] width 64 height 9
click at [220, 133] on div "Подтвердить домен" at bounding box center [224, 135] width 64 height 9
click at [222, 133] on div "Подтвердить домен" at bounding box center [224, 135] width 64 height 9
click at [279, 114] on input "a.pasynkova@permtpp.ru" at bounding box center [280, 110] width 183 height 9
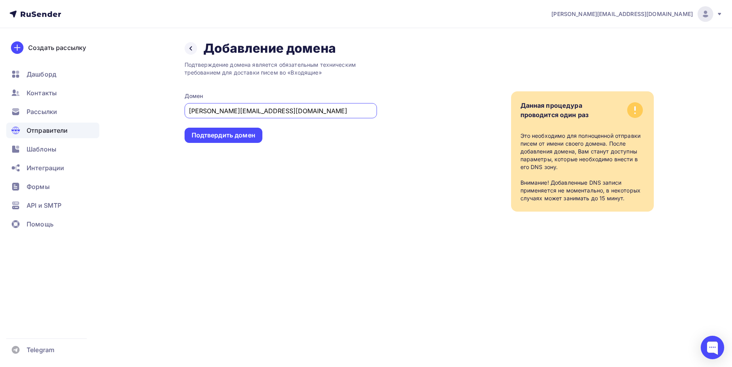
drag, startPoint x: 310, startPoint y: 111, endPoint x: 313, endPoint y: 132, distance: 21.3
click at [311, 111] on input "a.pasynkova@permtpp.ru" at bounding box center [280, 110] width 183 height 9
click at [313, 133] on div "Подтверждение домена является обязательным техническим требованием для доставки…" at bounding box center [280, 134] width 192 height 156
click at [271, 119] on div "Подтверждение домена является обязательным техническим требованием для доставки…" at bounding box center [280, 134] width 192 height 156
click at [248, 108] on input "a.pasynkova@permtpp.ru" at bounding box center [280, 110] width 183 height 9
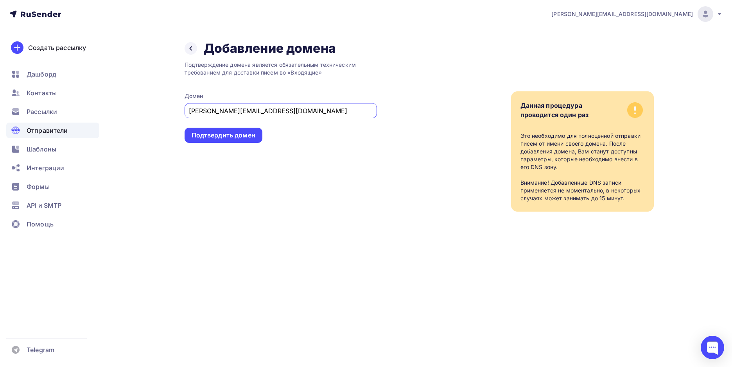
click at [280, 108] on input "a.pasynkova@permtpp.ru" at bounding box center [280, 110] width 183 height 9
drag, startPoint x: 280, startPoint y: 109, endPoint x: 83, endPoint y: 130, distance: 198.1
click at [83, 130] on div "a.pasynkova@permtpp.ru Аккаунт Тарифы Выйти Создать рассылку Дашборд Контакты Р…" at bounding box center [366, 121] width 732 height 243
click at [236, 138] on div "Подтвердить домен" at bounding box center [224, 135] width 64 height 9
click at [640, 108] on icon at bounding box center [635, 110] width 16 height 16
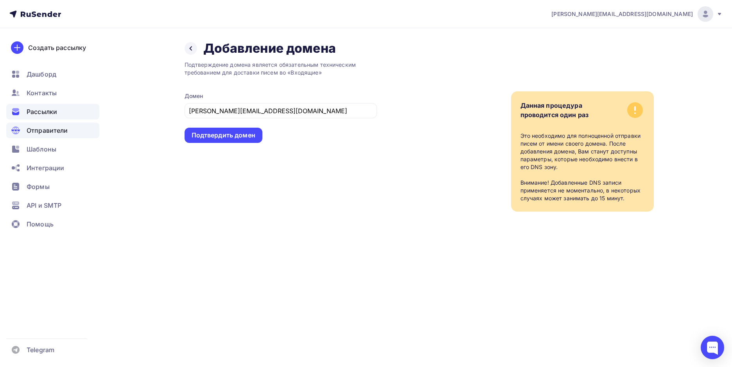
click at [42, 117] on div "Рассылки" at bounding box center [52, 112] width 93 height 16
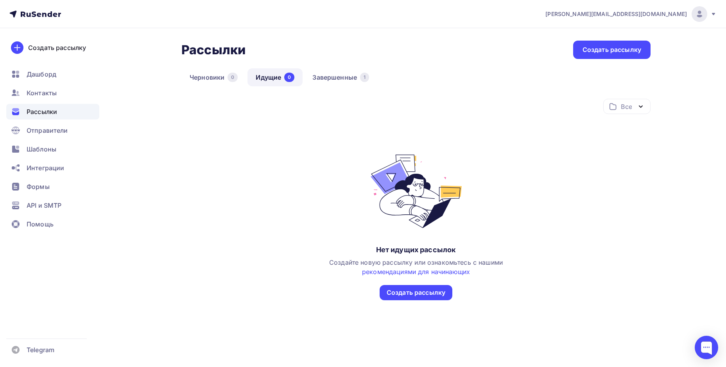
drag, startPoint x: 279, startPoint y: 75, endPoint x: 308, endPoint y: 74, distance: 29.3
click at [279, 75] on link "Идущие 0" at bounding box center [274, 77] width 55 height 18
click at [321, 72] on link "Завершенные 1" at bounding box center [340, 77] width 73 height 18
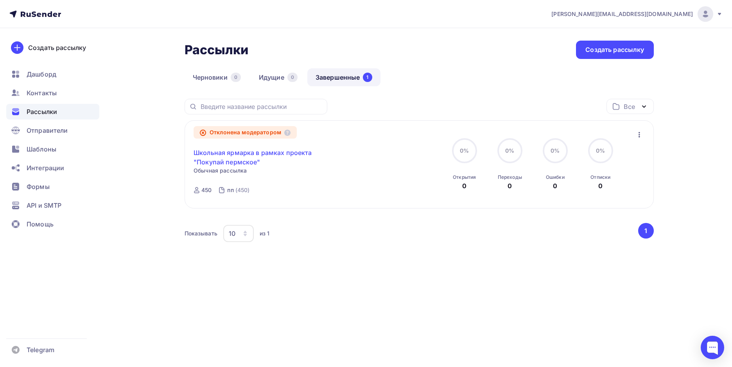
click at [224, 152] on link "Школьная ярмарка в рамках проекта "Покупай пермское"" at bounding box center [260, 157] width 134 height 19
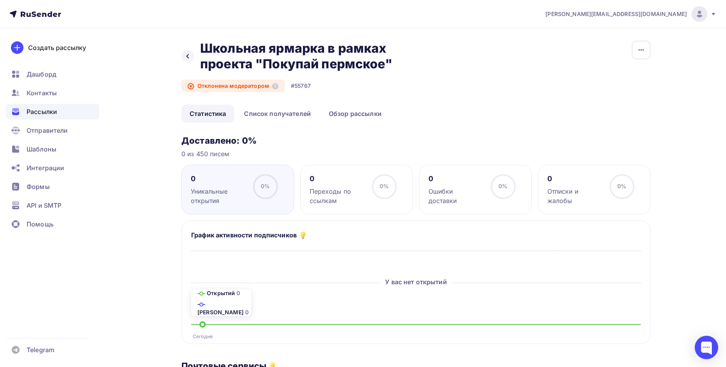
scroll to position [39, 0]
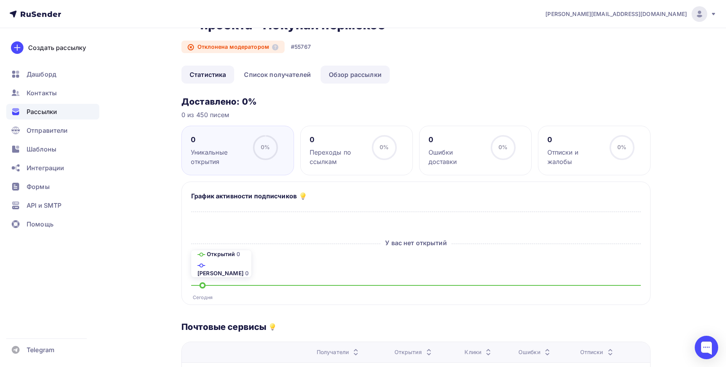
click at [341, 80] on link "Обзор рассылки" at bounding box center [354, 75] width 69 height 18
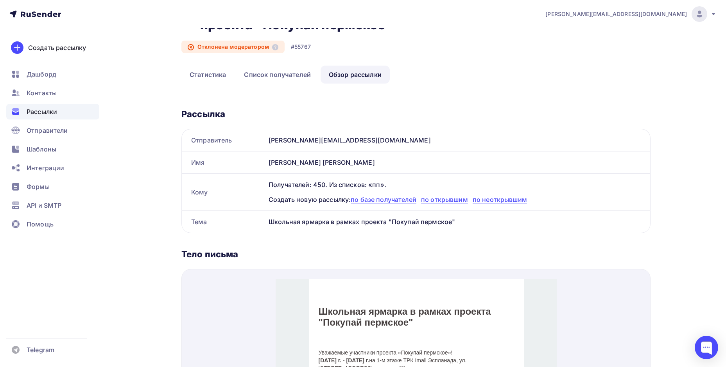
scroll to position [78, 0]
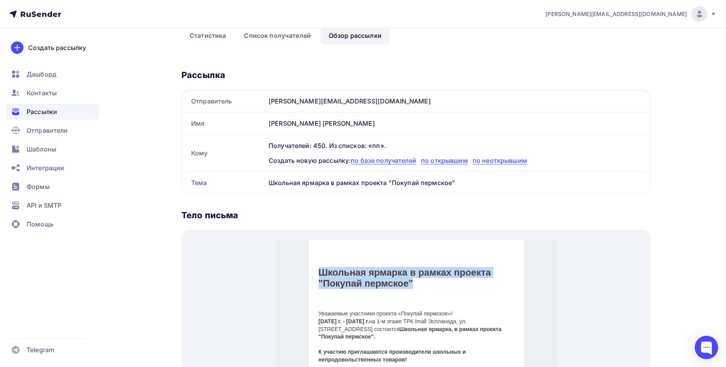
drag, startPoint x: 315, startPoint y: 263, endPoint x: 438, endPoint y: 287, distance: 125.0
click at [438, 287] on td "Школьная ярмарка в рамках проекта "Покупай пермское"" at bounding box center [415, 262] width 215 height 63
copy h2 "Школьная ярмарка в рамках проекта "Покупай пермское""
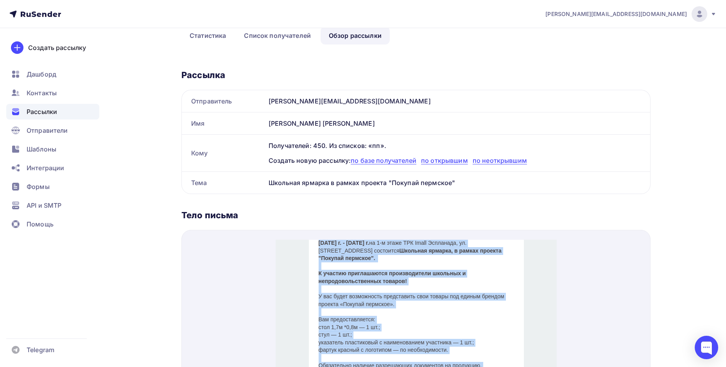
scroll to position [195, 0]
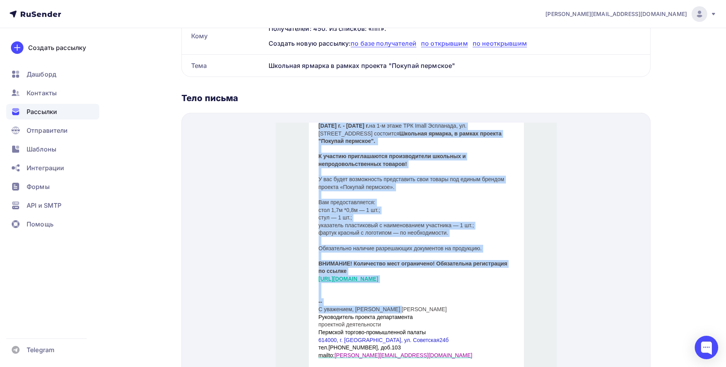
drag, startPoint x: 315, startPoint y: 147, endPoint x: 462, endPoint y: 265, distance: 189.3
click at [466, 268] on div "Уважаемые участники проекта «Покупай пермское»! 23.08.2025 г. - 24.08.2025 г. н…" at bounding box center [415, 232] width 195 height 268
copy div "Уважаемые участники проекта «Покупай пермское»! 23.08.2025 г. - 24.08.2025 г. н…"
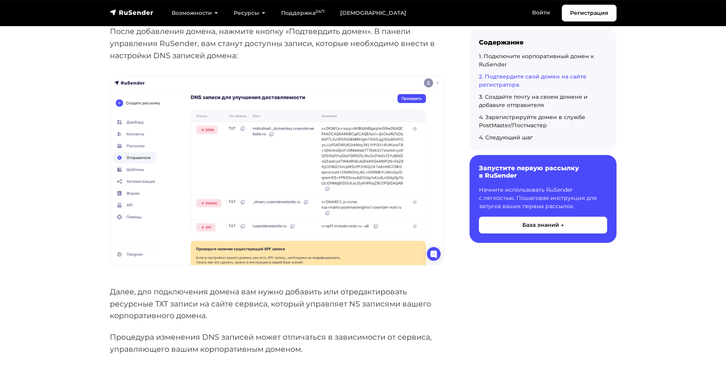
scroll to position [1055, 0]
